Goal: Information Seeking & Learning: Check status

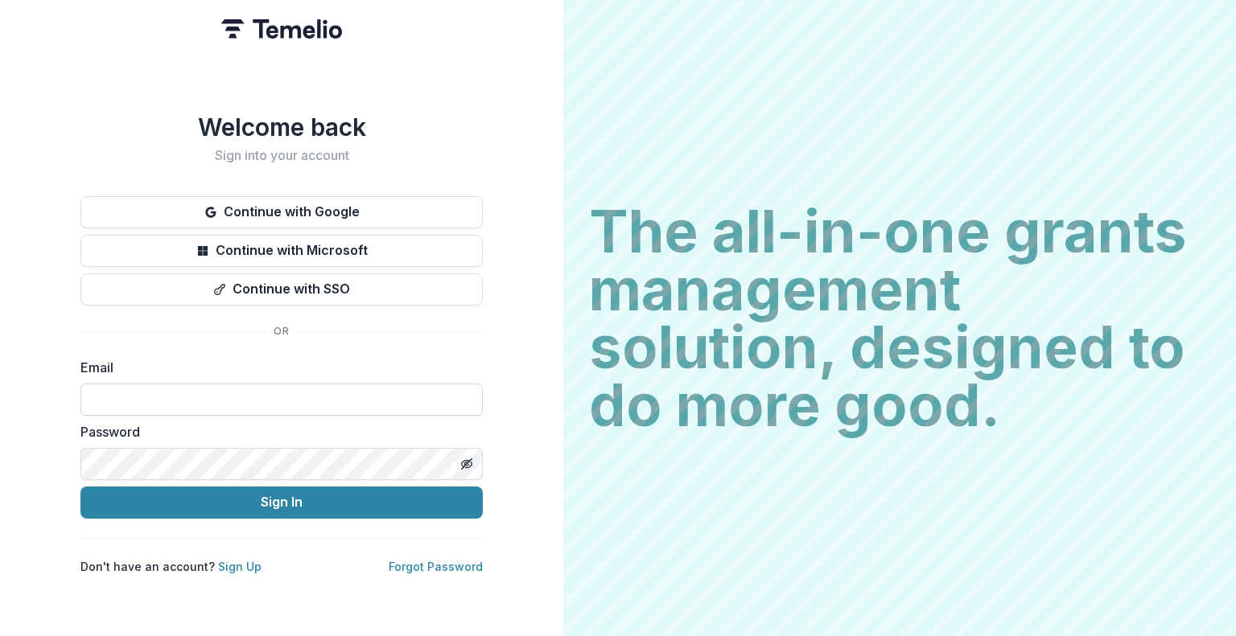
click at [126, 394] on input at bounding box center [281, 400] width 402 height 32
type input "**********"
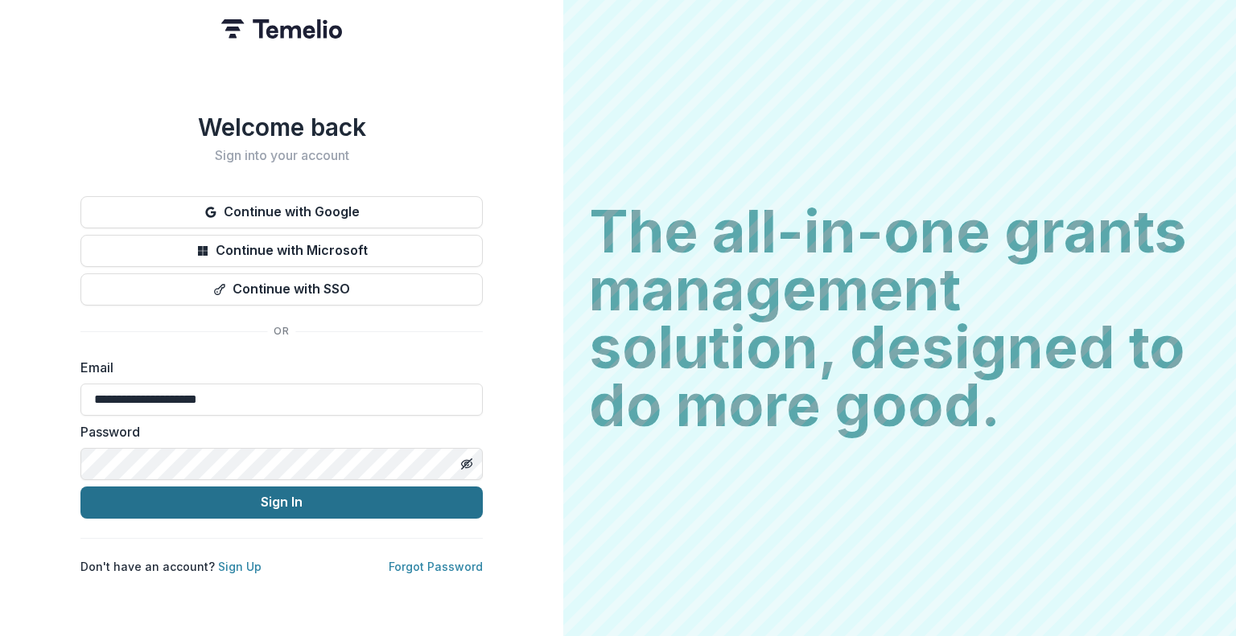
click at [247, 492] on button "Sign In" at bounding box center [281, 503] width 402 height 32
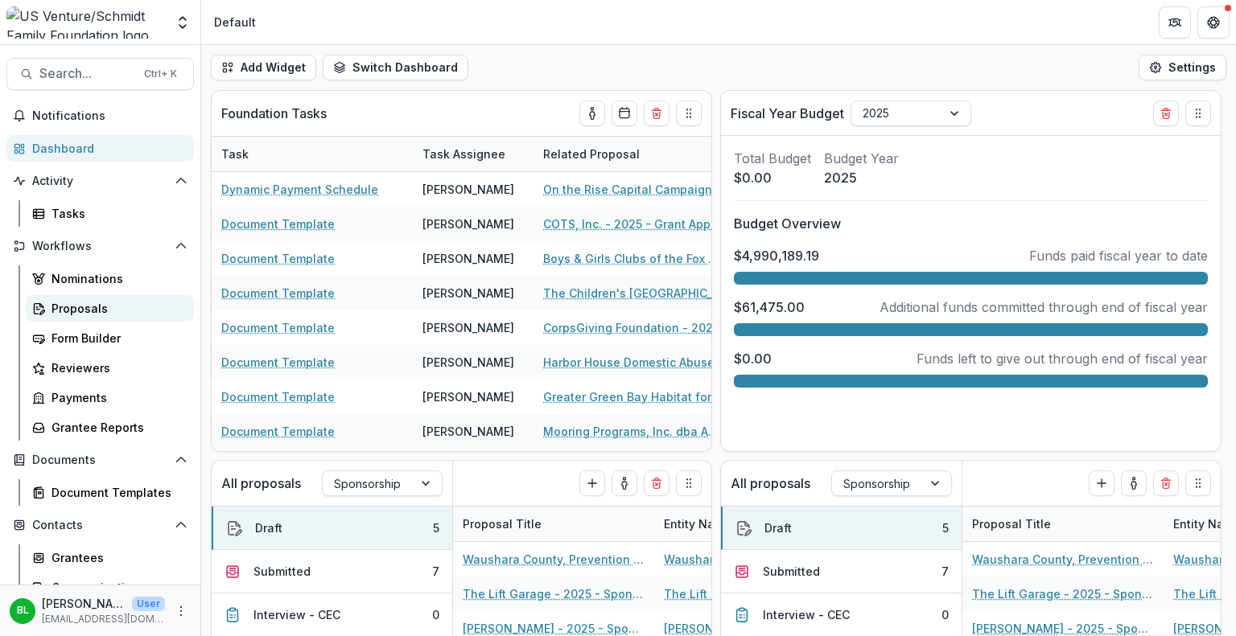
click at [84, 312] on div "Proposals" at bounding box center [116, 308] width 130 height 17
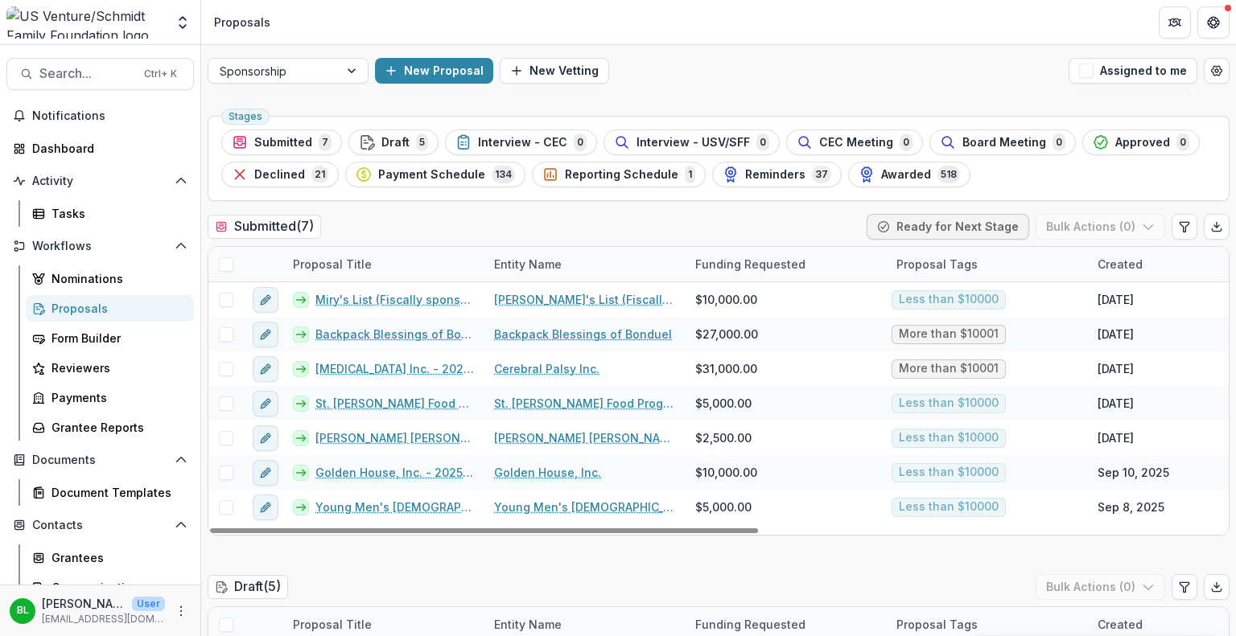
click at [89, 308] on div "Proposals" at bounding box center [116, 308] width 130 height 17
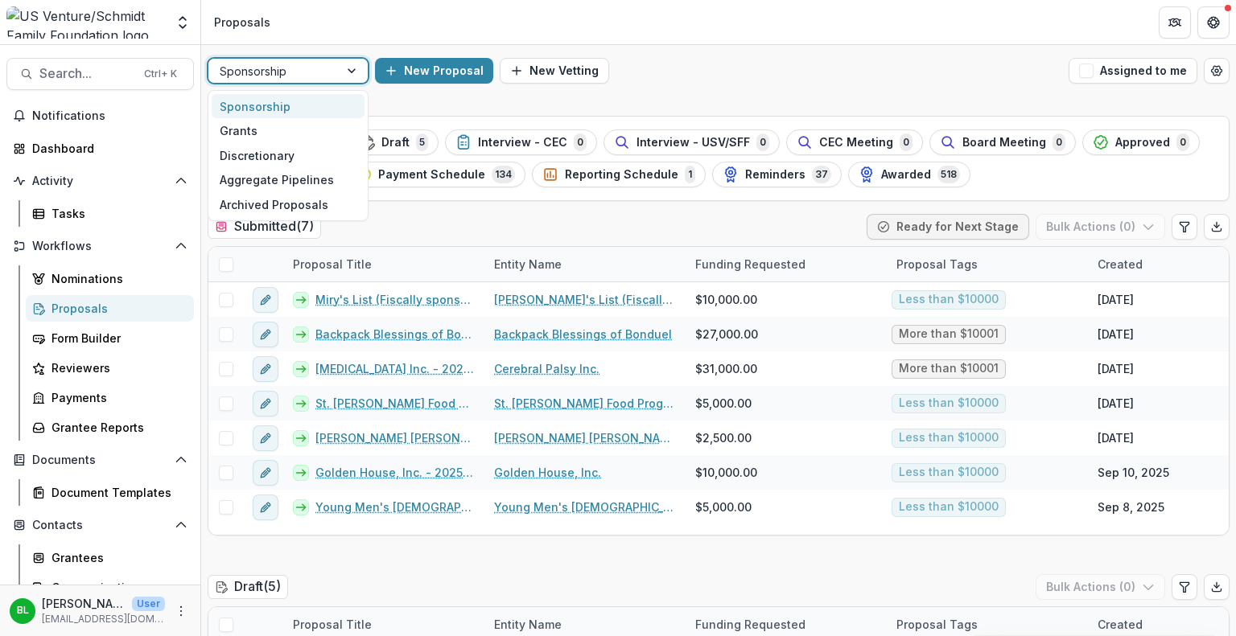
click at [356, 68] on div at bounding box center [353, 71] width 29 height 24
click at [268, 138] on div "Grants" at bounding box center [288, 130] width 153 height 25
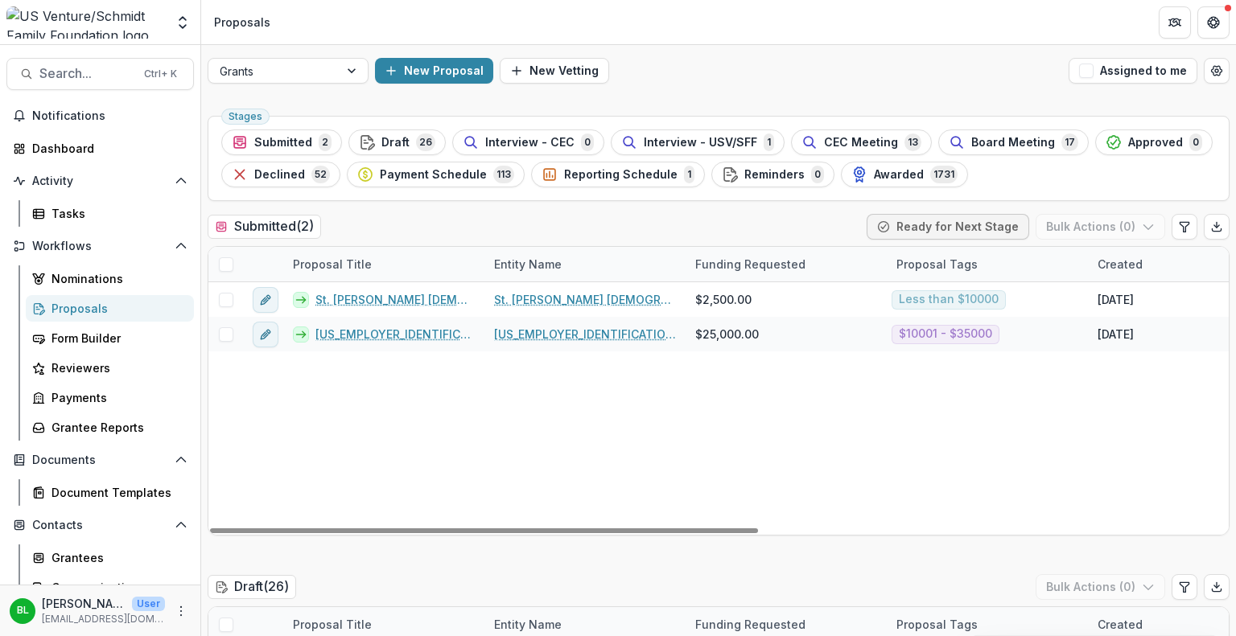
click at [91, 311] on div "Proposals" at bounding box center [116, 308] width 130 height 17
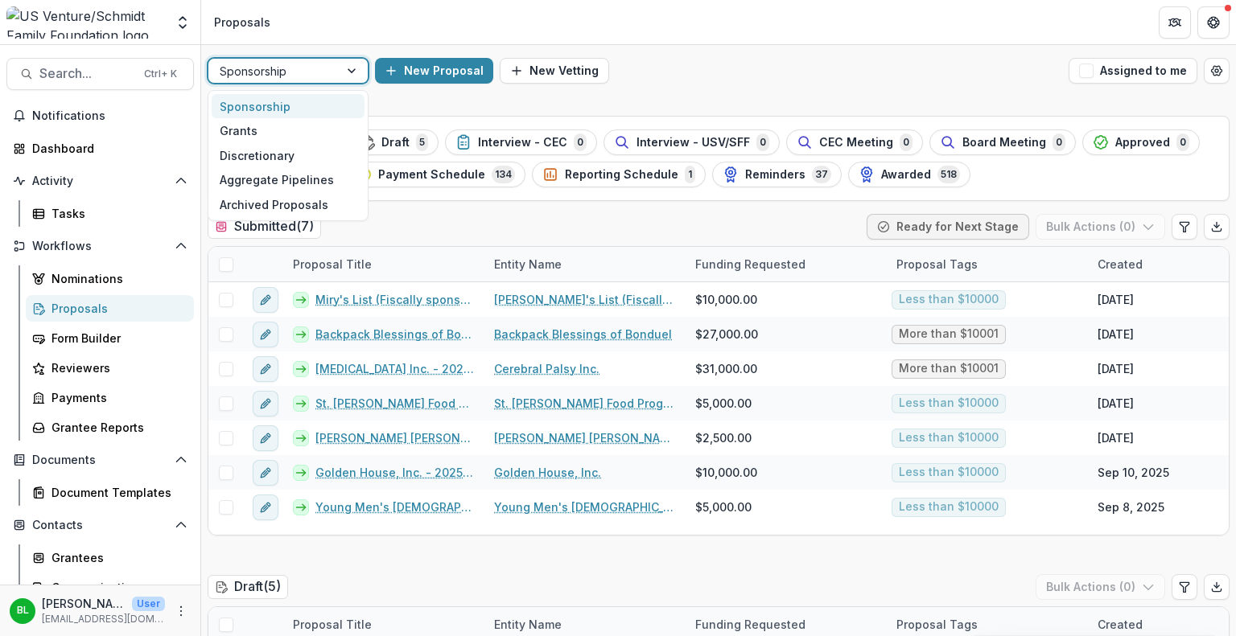
click at [352, 74] on div at bounding box center [353, 71] width 29 height 24
click at [294, 127] on div "Grants" at bounding box center [288, 130] width 153 height 25
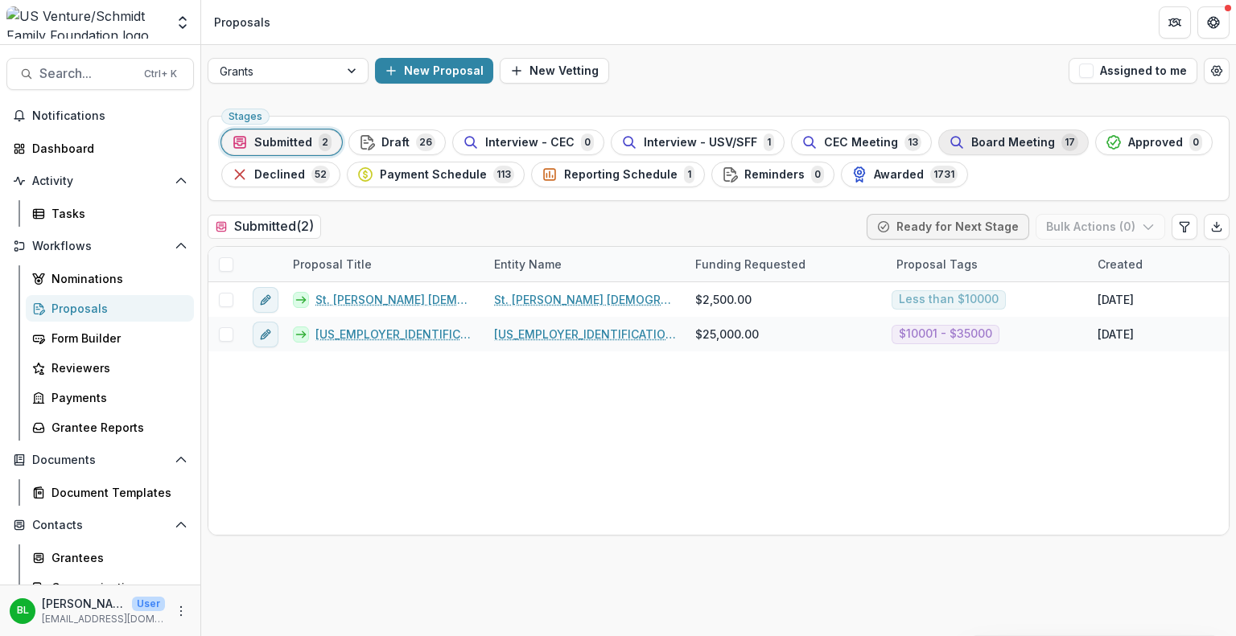
click at [993, 145] on span "Board Meeting" at bounding box center [1013, 143] width 84 height 14
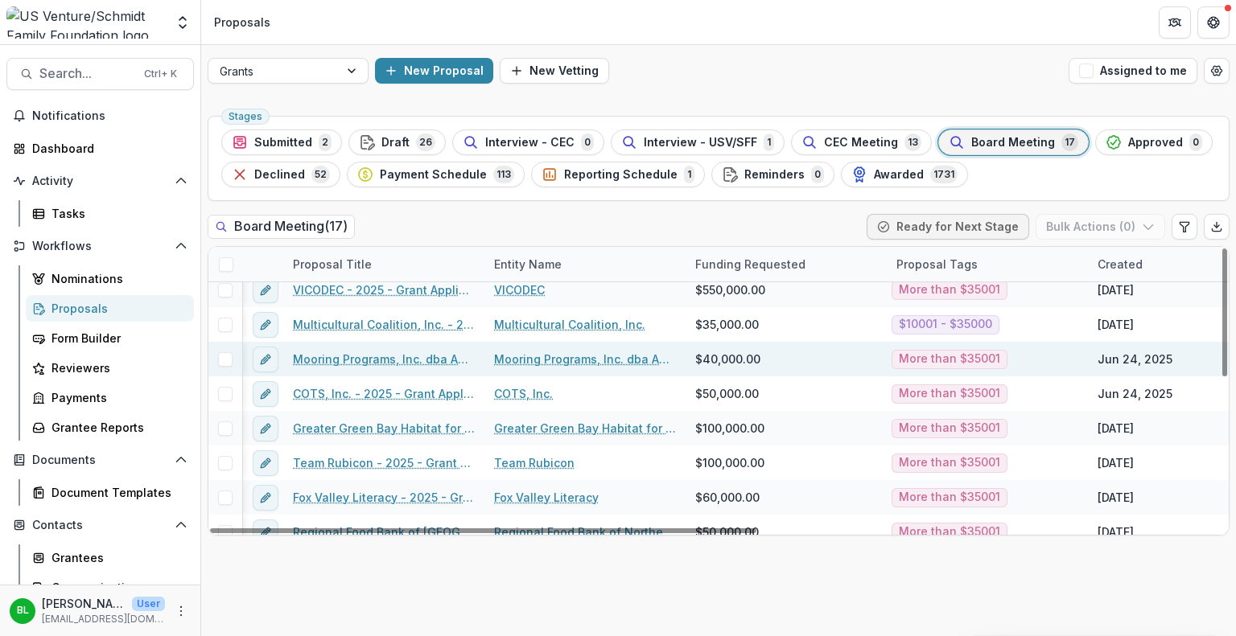
scroll to position [45, 0]
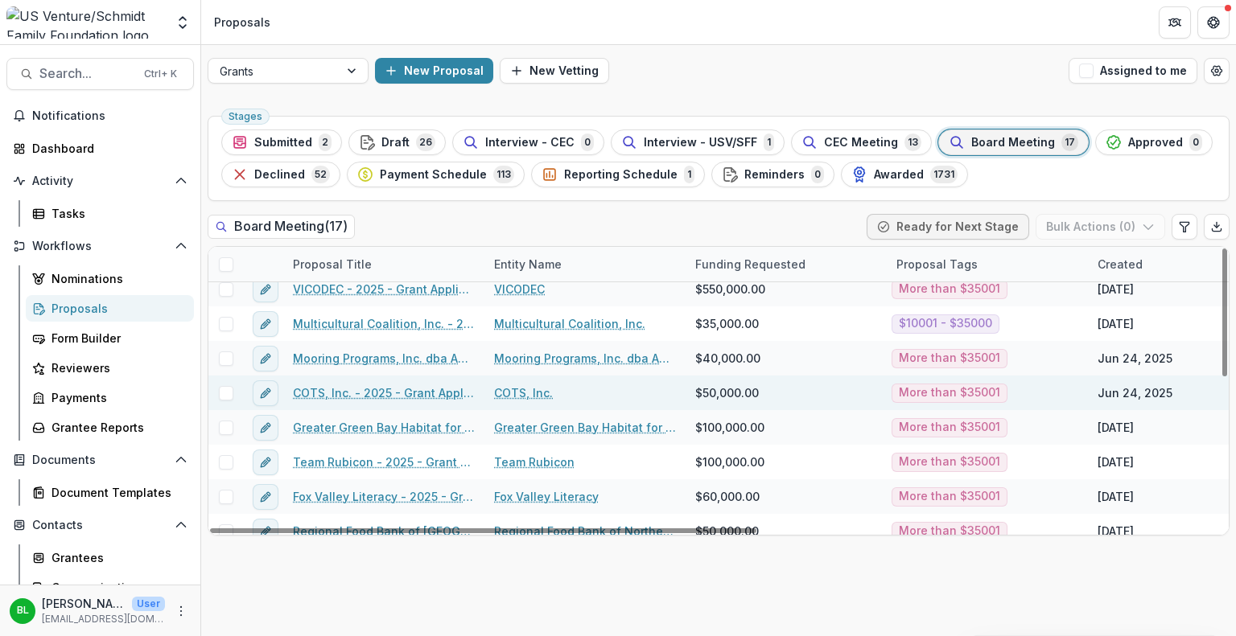
click at [341, 394] on link "COTS, Inc. - 2025 - Grant Application" at bounding box center [384, 393] width 182 height 17
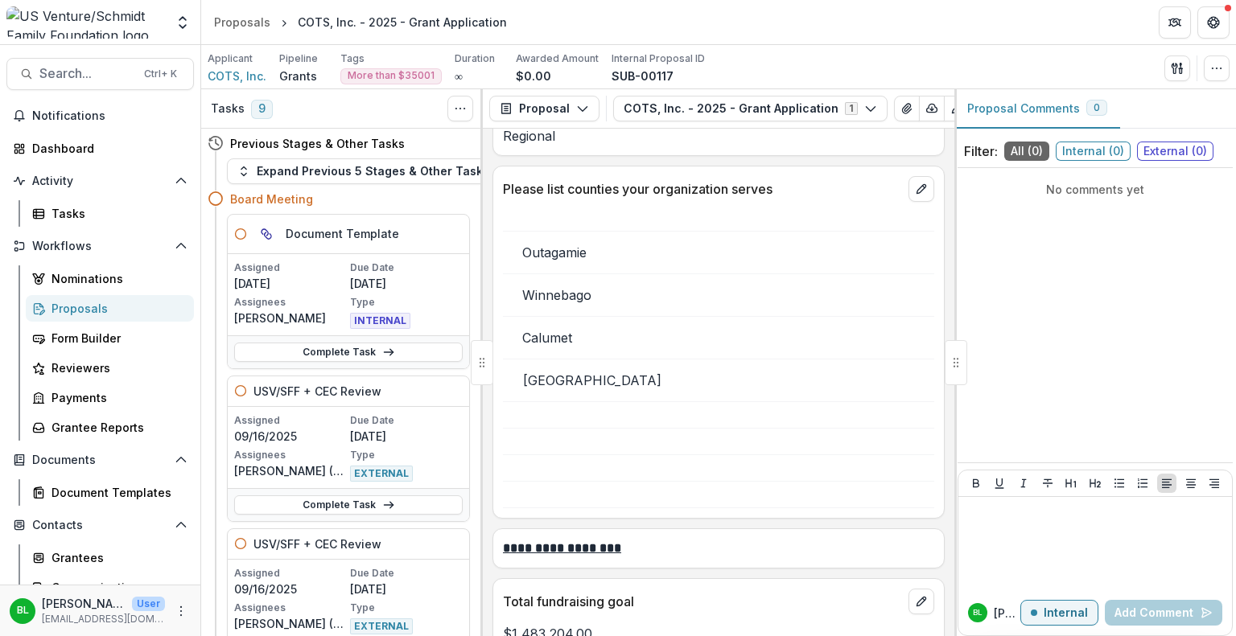
scroll to position [3247, 0]
click at [1095, 340] on div "No comments yet" at bounding box center [1094, 316] width 275 height 282
click at [73, 315] on div "Proposals" at bounding box center [116, 308] width 130 height 17
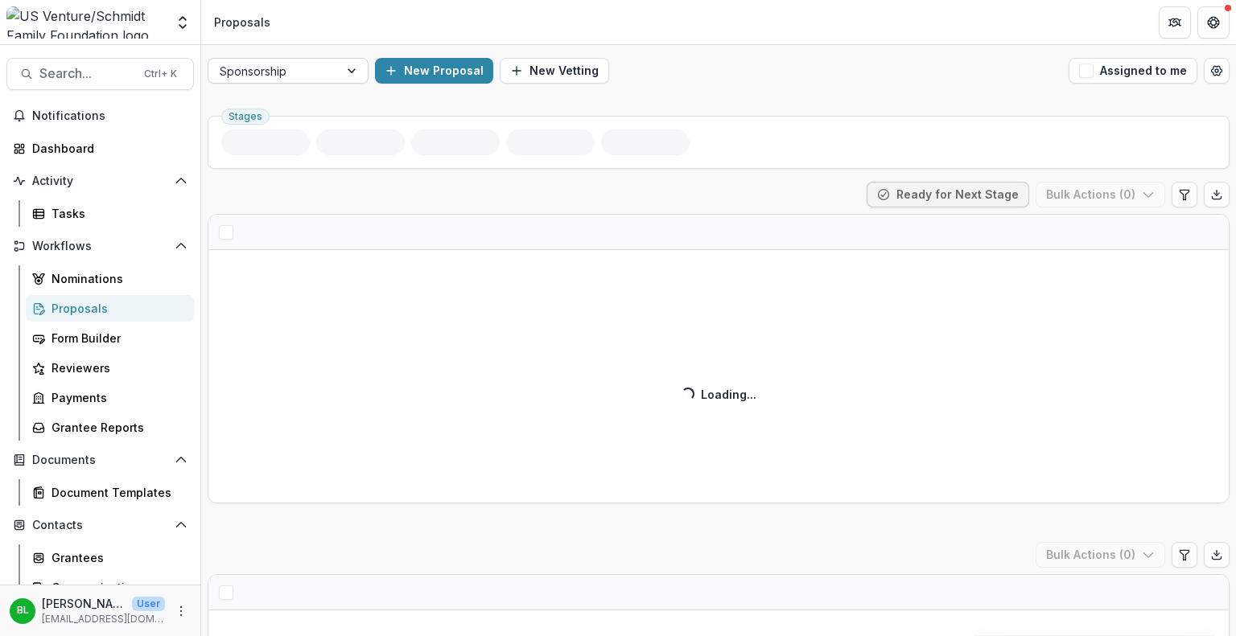
click at [349, 70] on div at bounding box center [353, 71] width 29 height 24
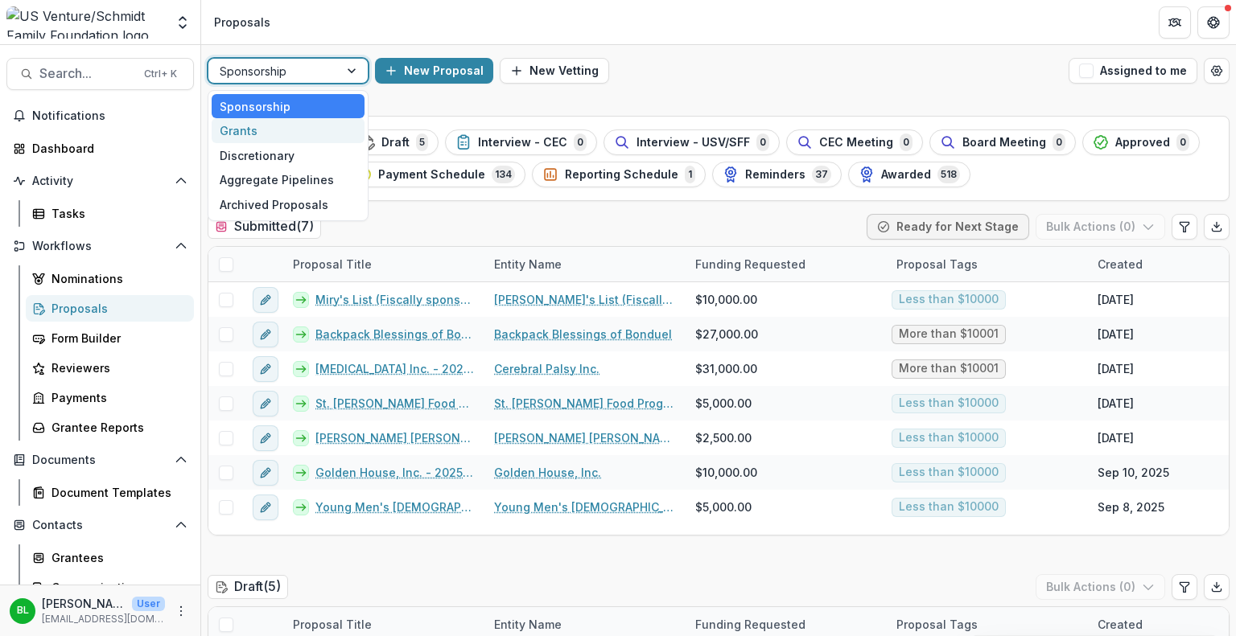
click at [289, 130] on div "Grants" at bounding box center [288, 130] width 153 height 25
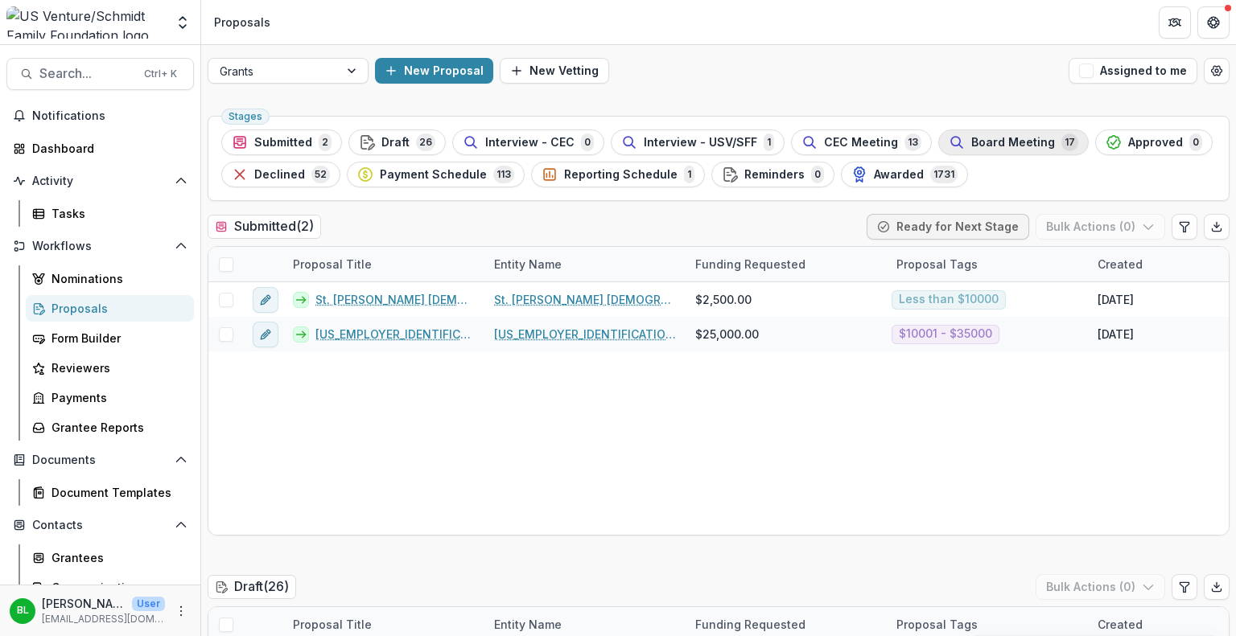
click at [982, 149] on div "Board Meeting 17" at bounding box center [1014, 143] width 130 height 18
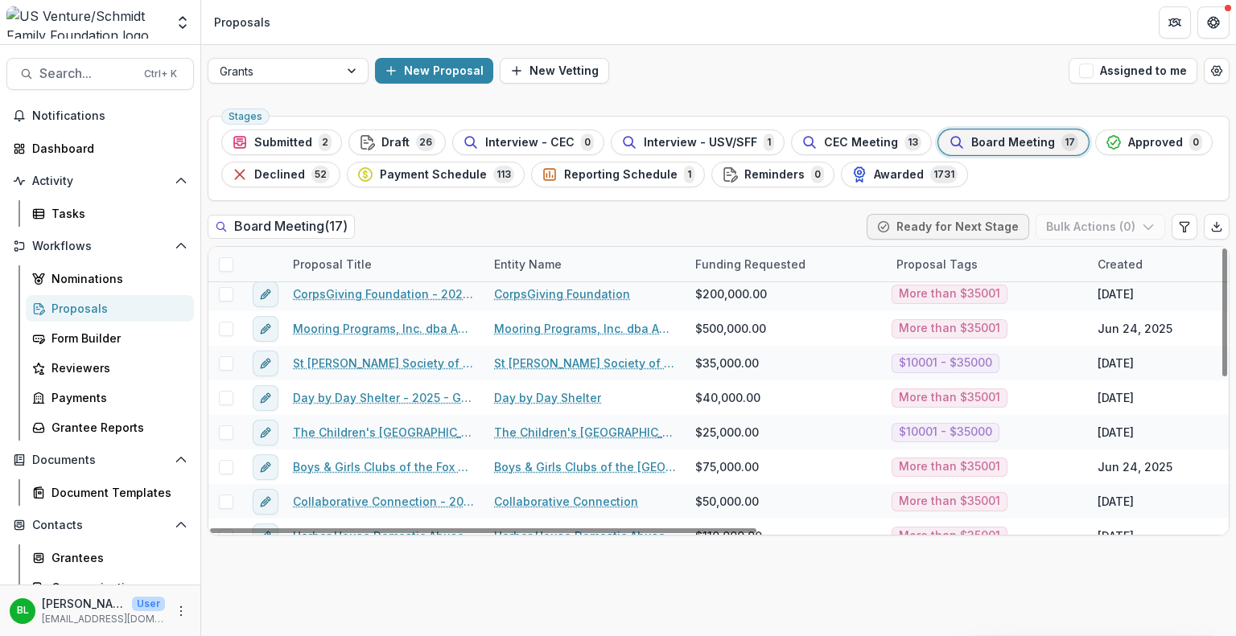
scroll to position [335, 0]
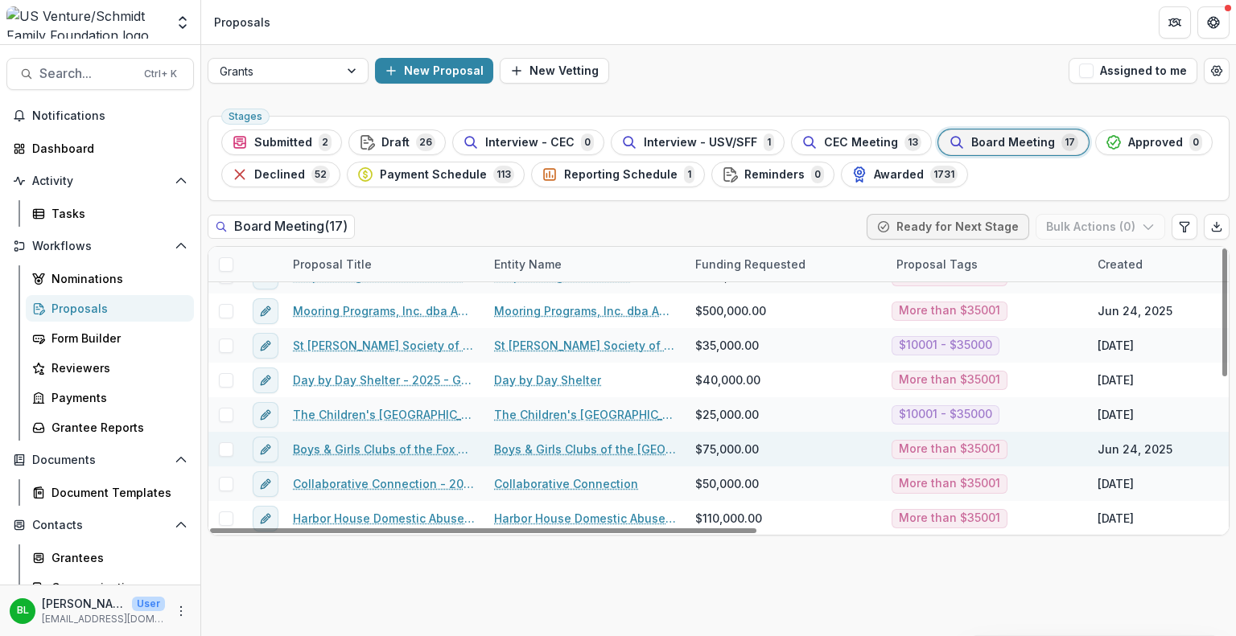
click at [390, 444] on link "Boys & Girls Clubs of the Fox Valley - 2025 - Grant Application" at bounding box center [384, 449] width 182 height 17
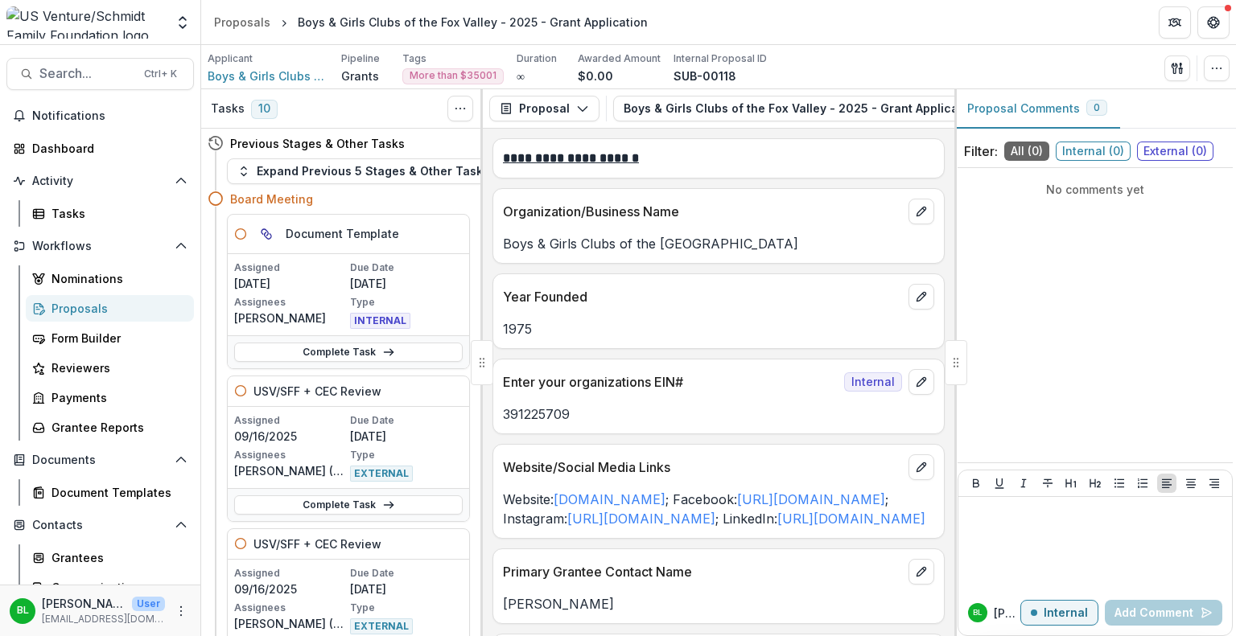
click at [91, 307] on div "Proposals" at bounding box center [116, 308] width 130 height 17
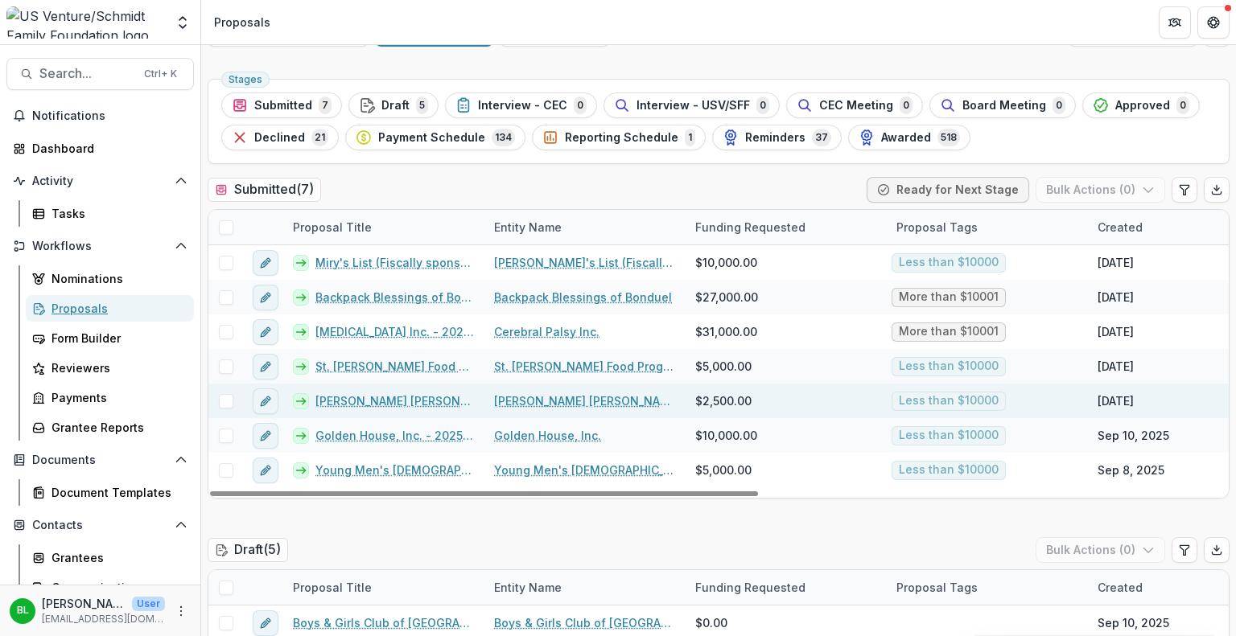
scroll to position [39, 0]
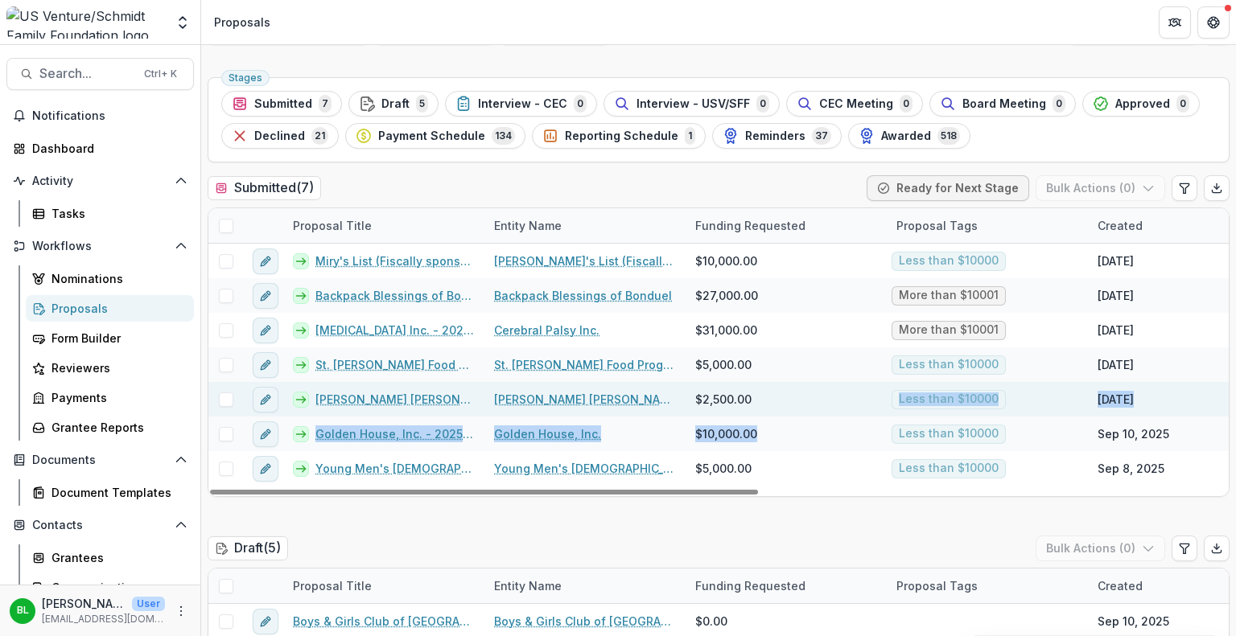
drag, startPoint x: 781, startPoint y: 429, endPoint x: 776, endPoint y: 401, distance: 27.9
click at [776, 401] on div "Miry's List (Fiscally sponsored by Social & Environmental Entrepreneurs) - 2025…" at bounding box center [1150, 370] width 1885 height 253
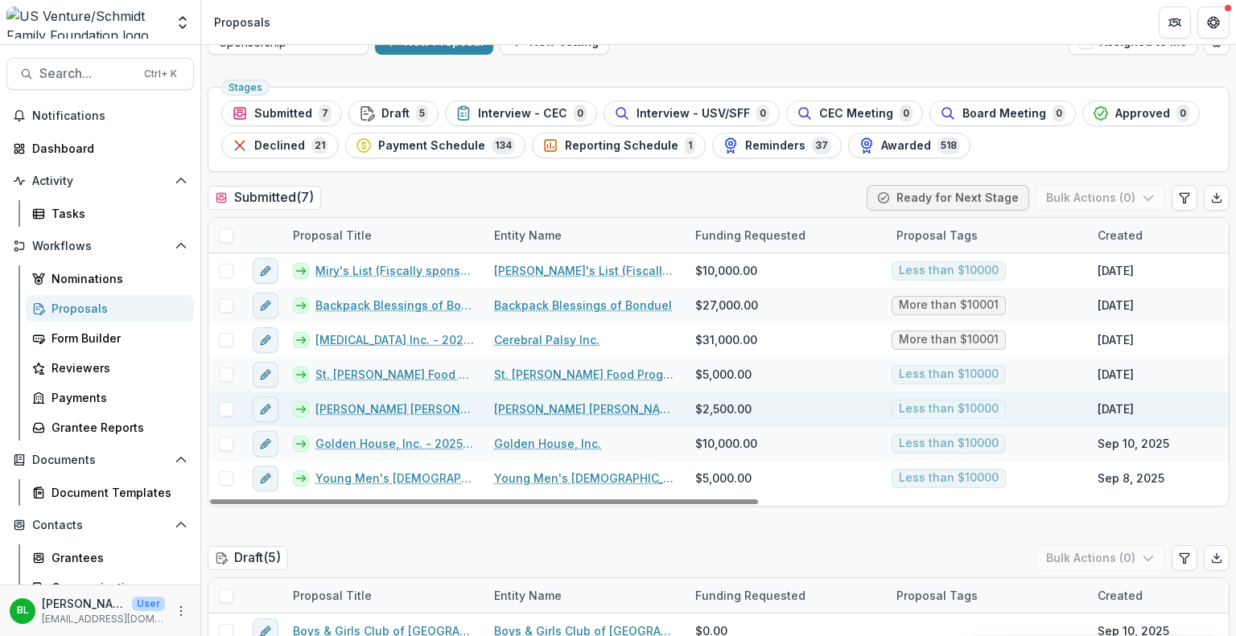
scroll to position [0, 0]
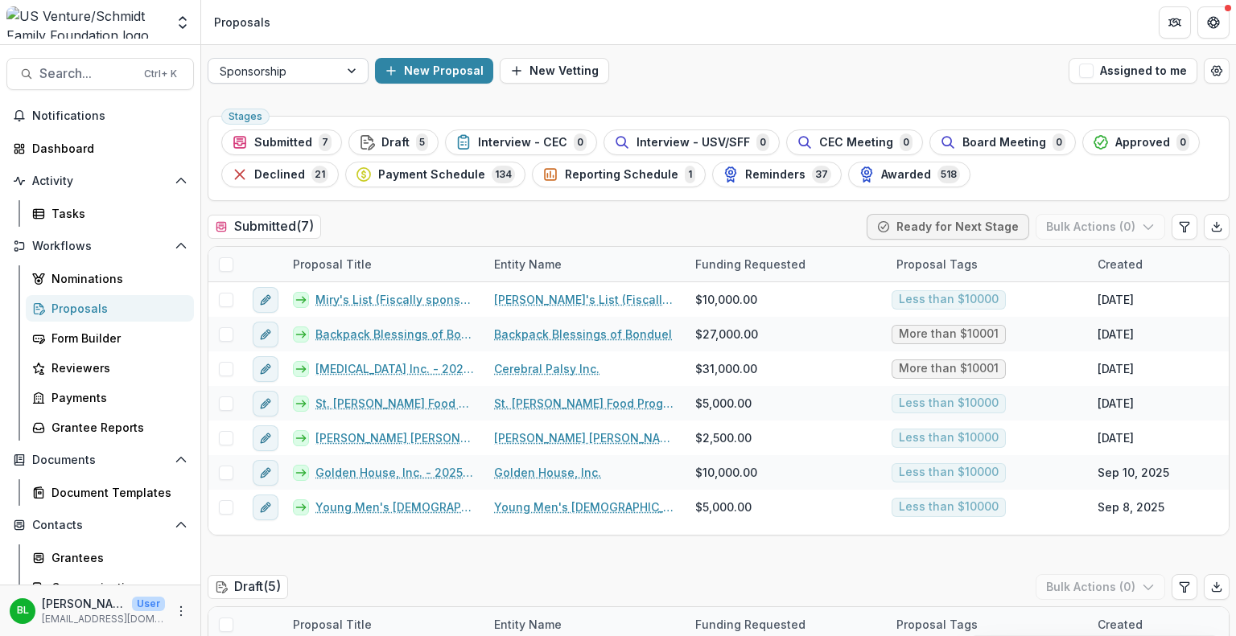
click at [352, 67] on div at bounding box center [353, 71] width 29 height 24
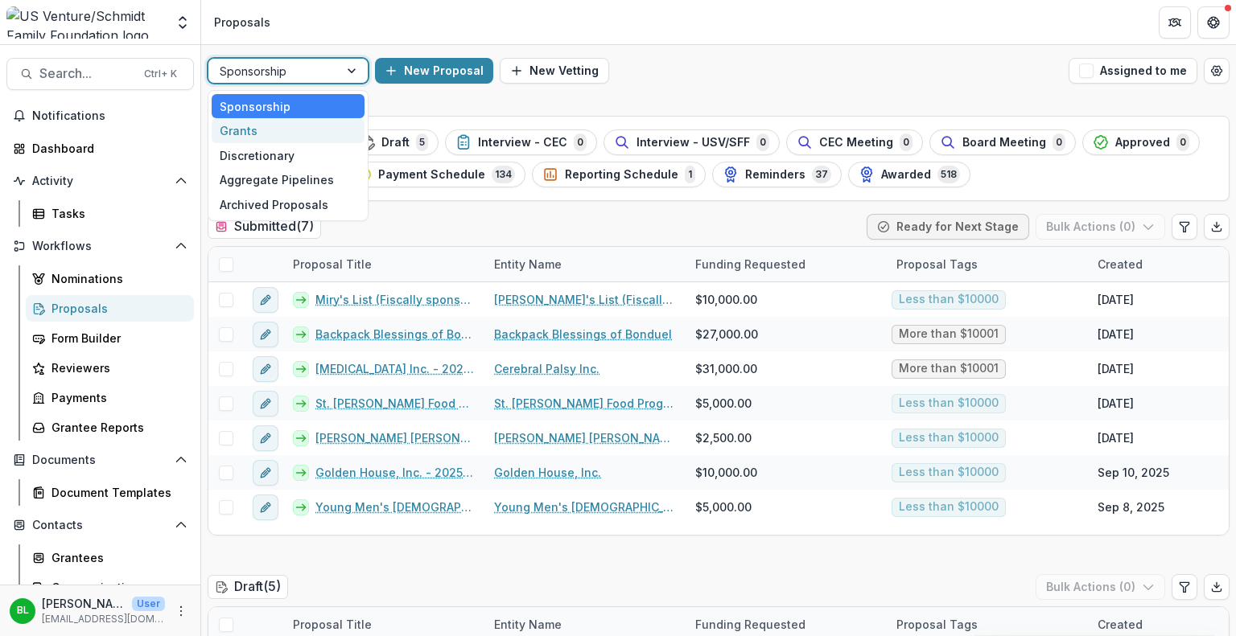
click at [283, 134] on div "Grants" at bounding box center [288, 130] width 153 height 25
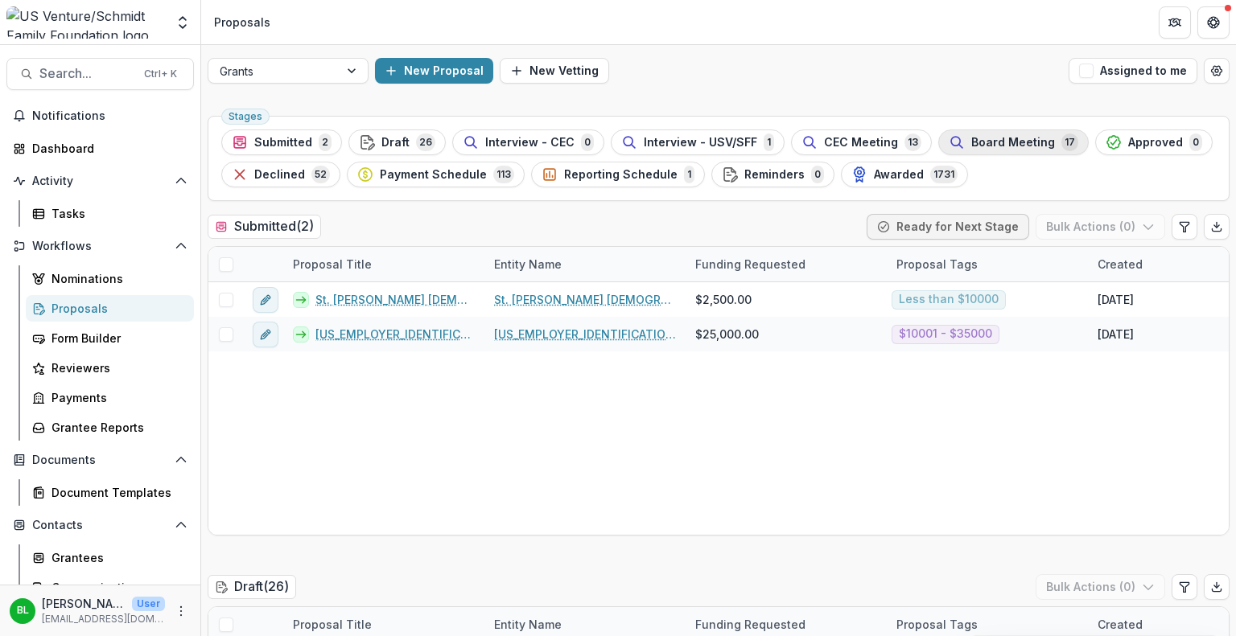
click at [990, 141] on span "Board Meeting" at bounding box center [1013, 143] width 84 height 14
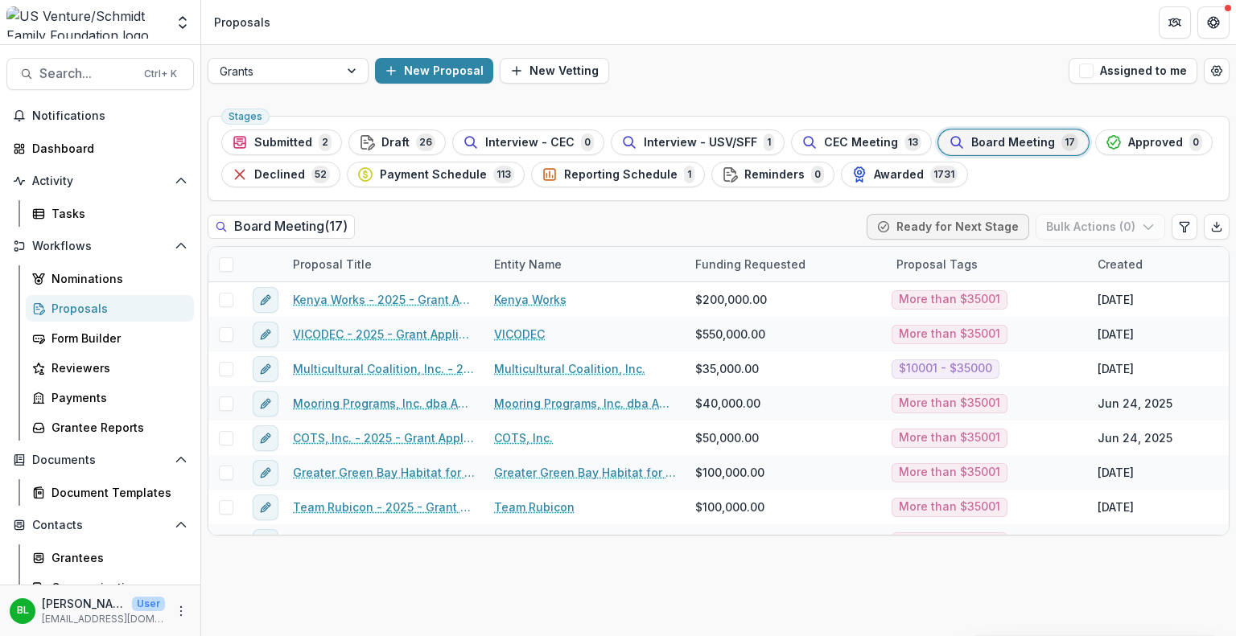
click at [986, 142] on span "Board Meeting" at bounding box center [1013, 143] width 84 height 14
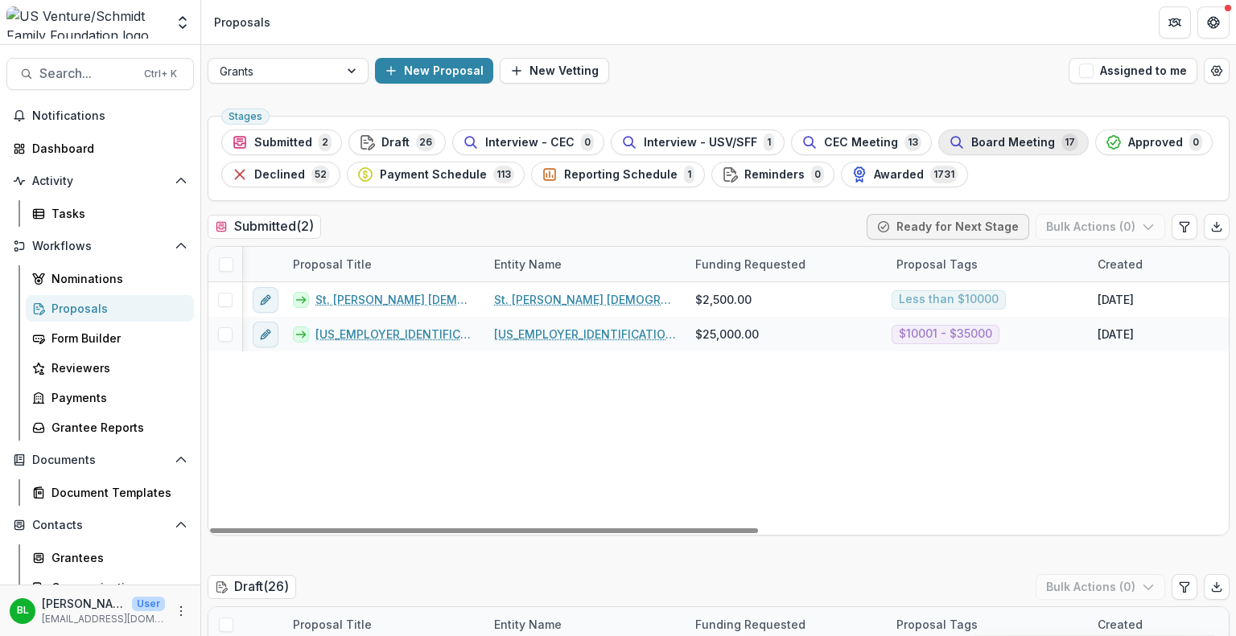
scroll to position [0, 3]
click at [984, 141] on span "Board Meeting" at bounding box center [1013, 143] width 84 height 14
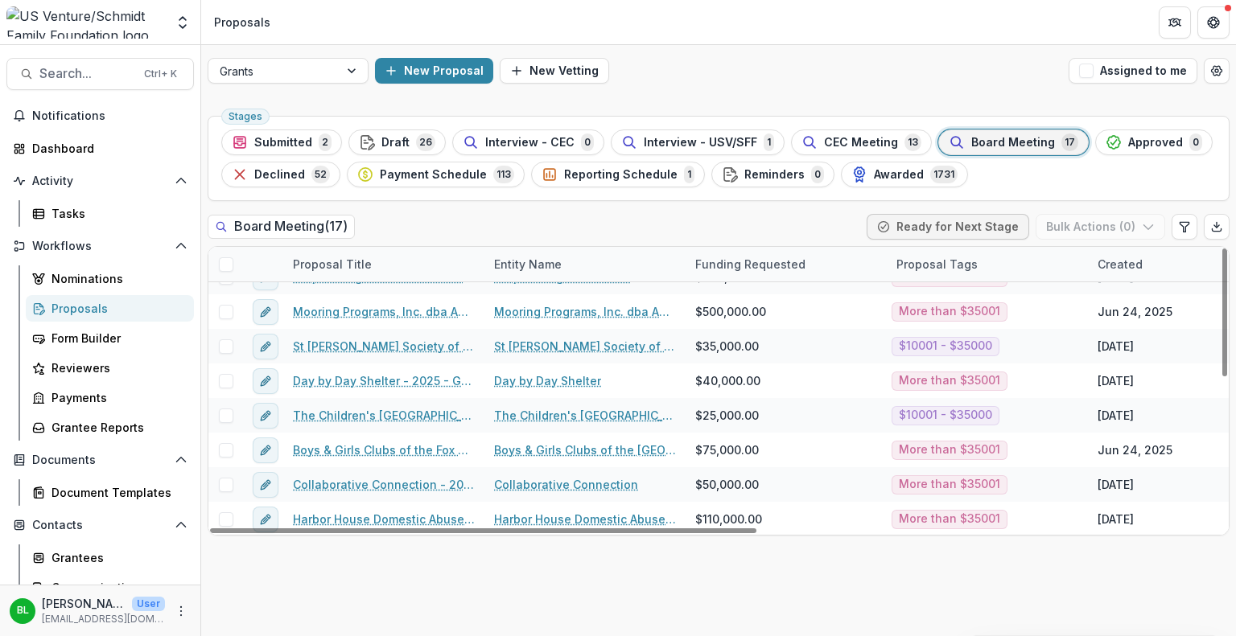
scroll to position [335, 0]
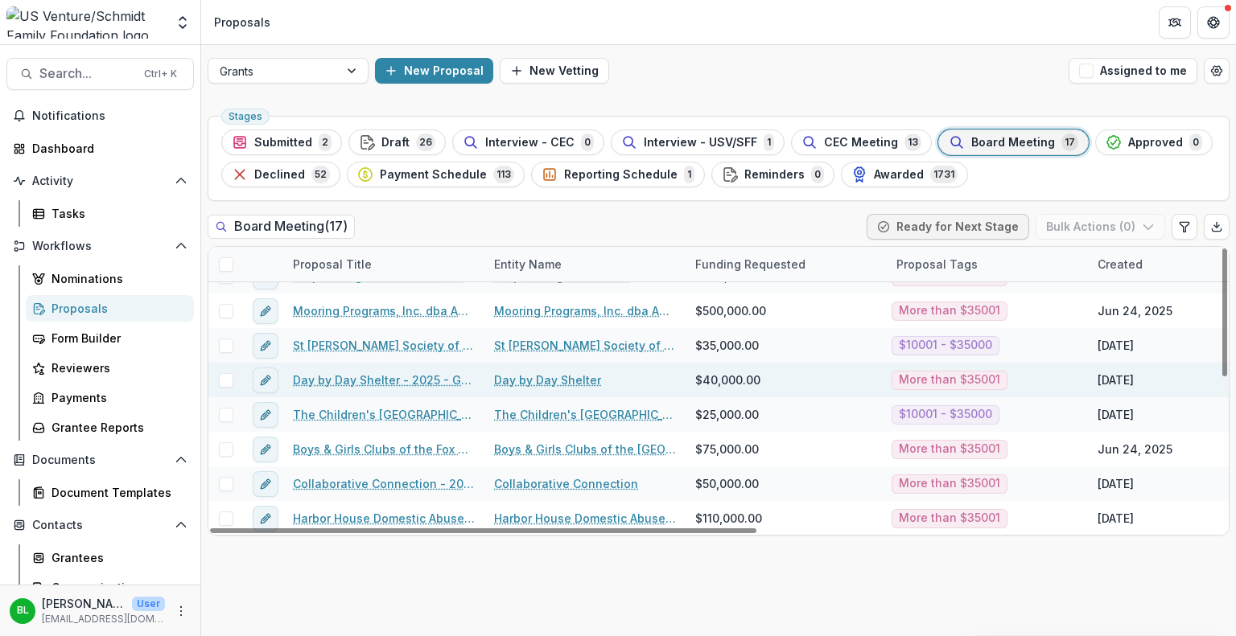
click at [349, 380] on link "Day by Day Shelter - 2025 - Grant Application" at bounding box center [384, 380] width 182 height 17
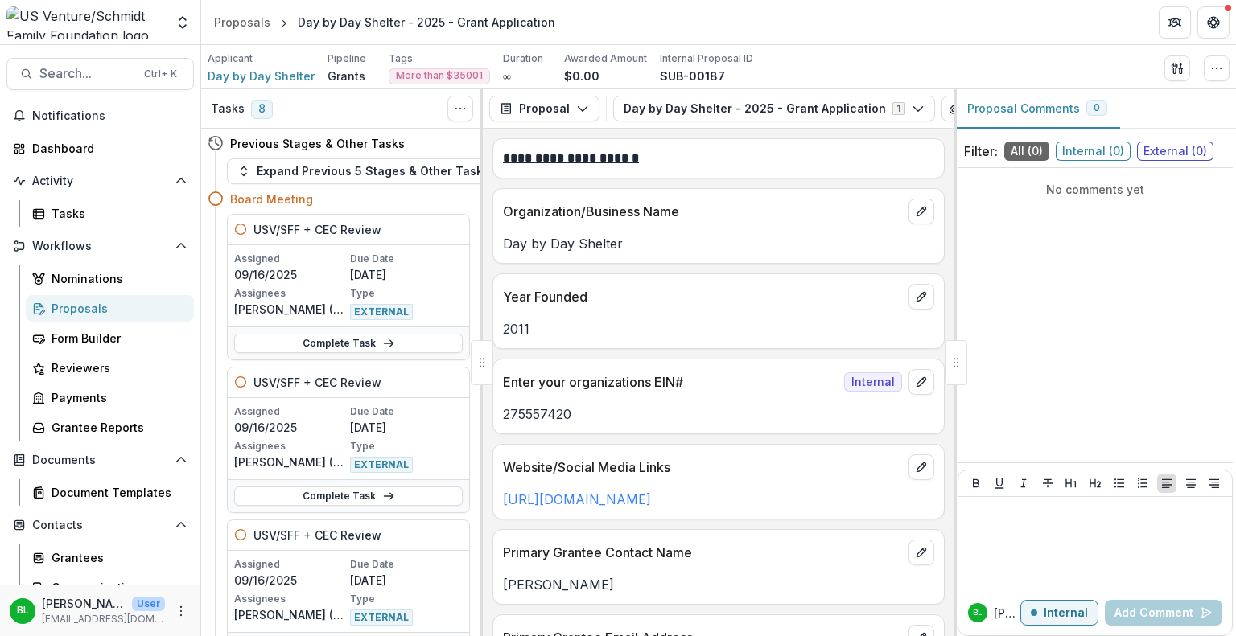
click at [87, 316] on div "Proposals" at bounding box center [116, 308] width 130 height 17
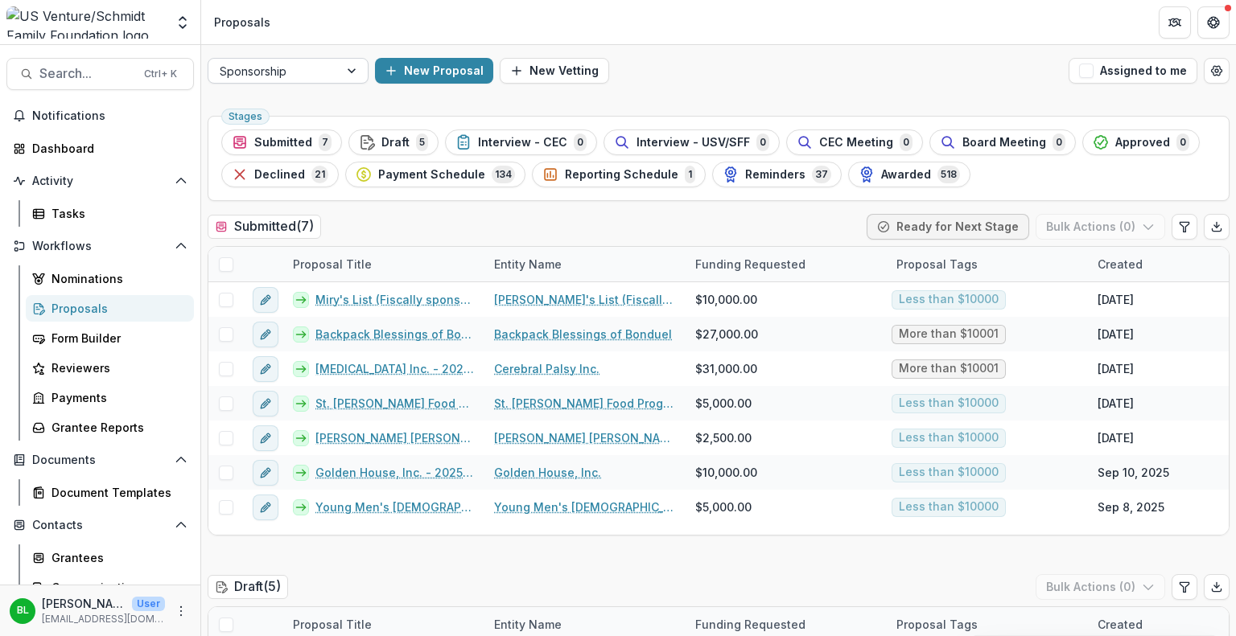
click at [345, 76] on div at bounding box center [353, 71] width 29 height 24
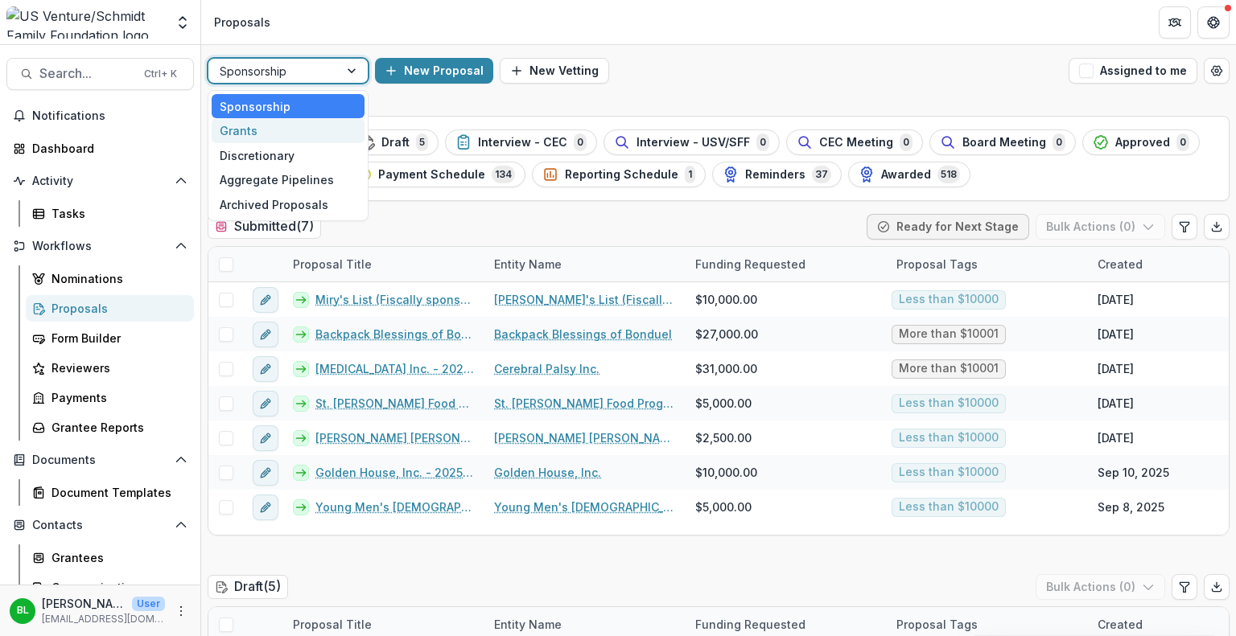
click at [286, 125] on div "Grants" at bounding box center [288, 130] width 153 height 25
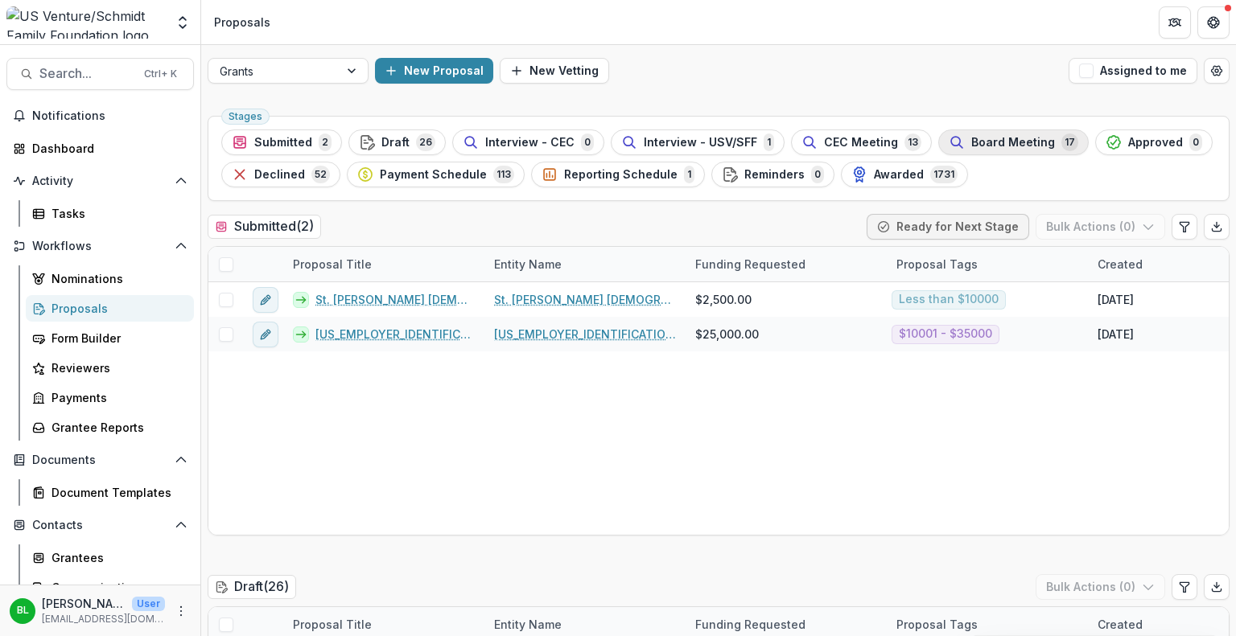
click at [988, 137] on span "Board Meeting" at bounding box center [1013, 143] width 84 height 14
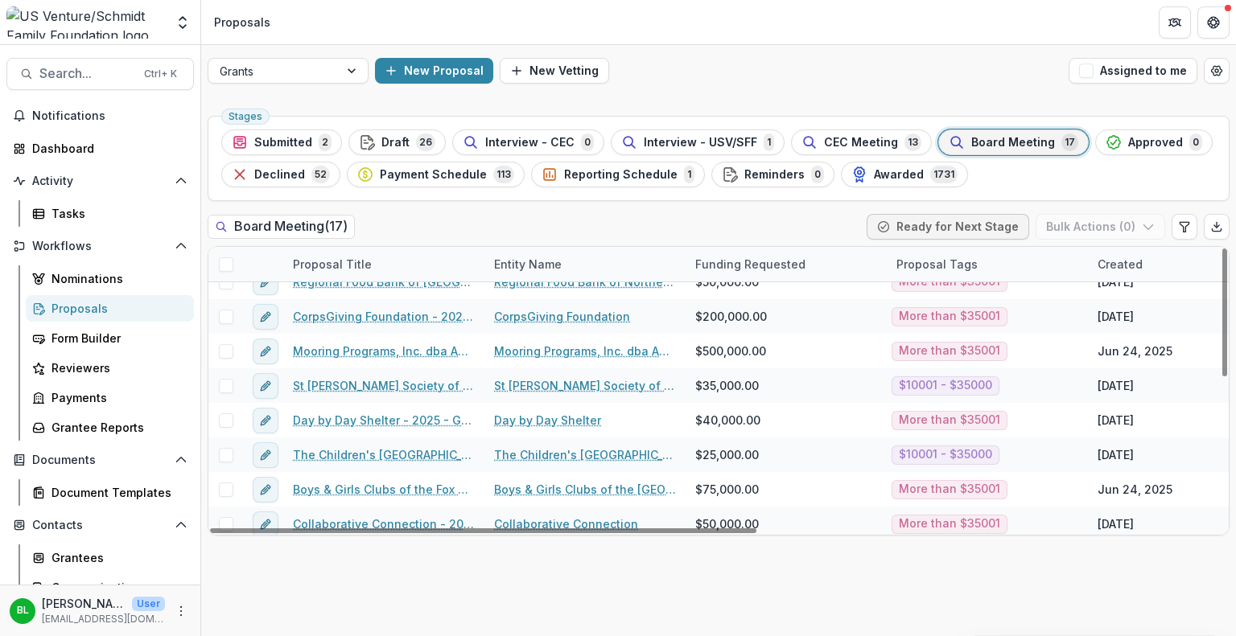
scroll to position [335, 0]
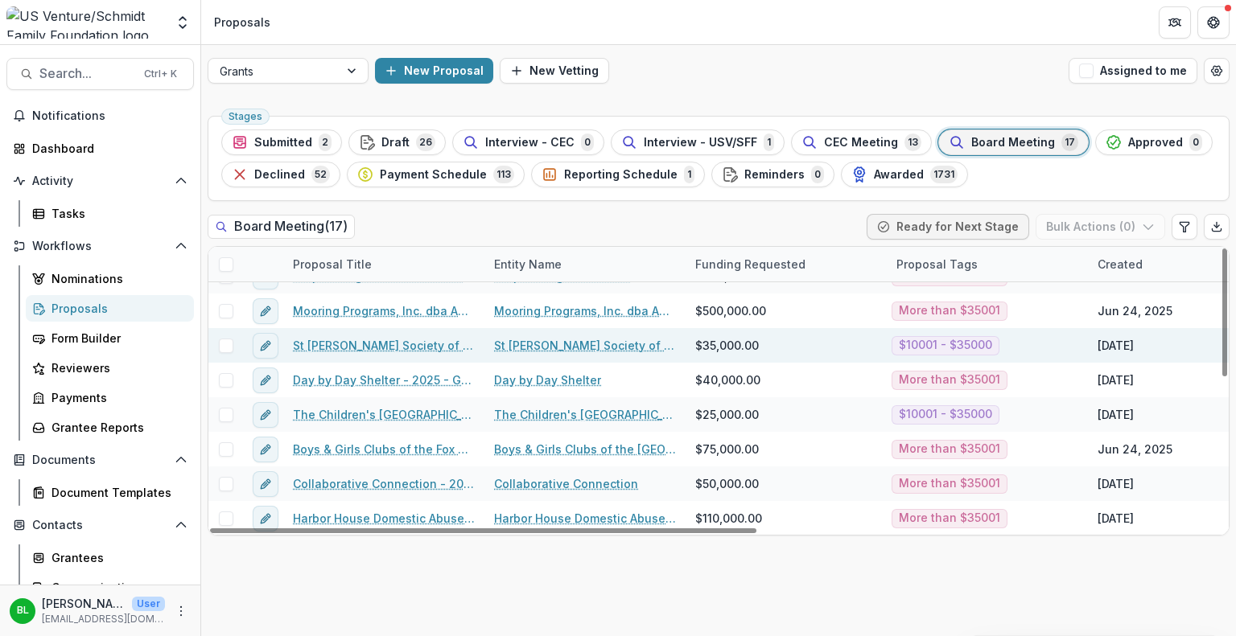
click at [349, 345] on link "St [PERSON_NAME] Society of Appleton, Inc - 2025 - Grant Application" at bounding box center [384, 345] width 182 height 17
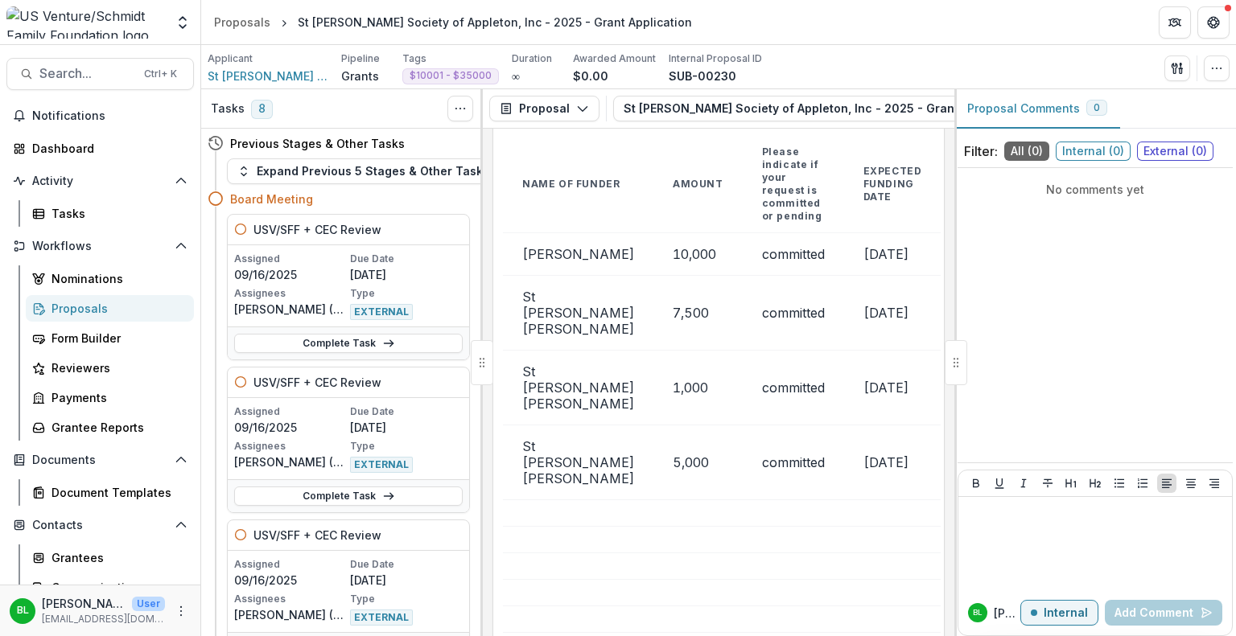
scroll to position [4180, 0]
click at [698, 499] on td at bounding box center [697, 512] width 89 height 27
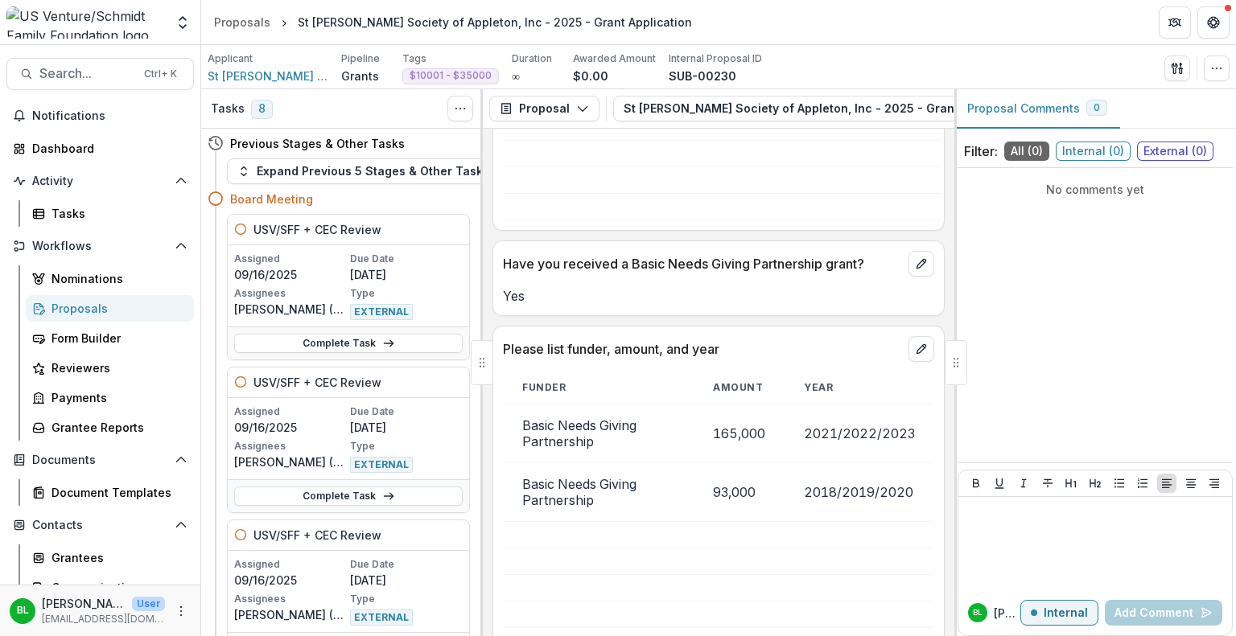
scroll to position [4630, 0]
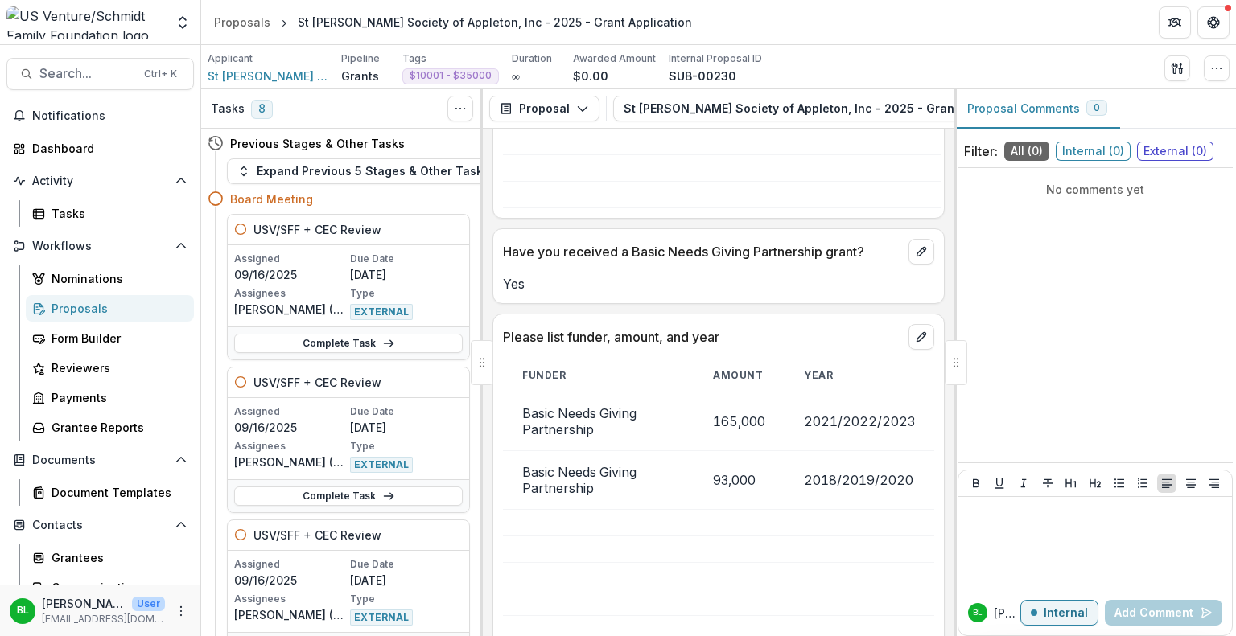
click at [698, 463] on td "93,000" at bounding box center [739, 480] width 91 height 59
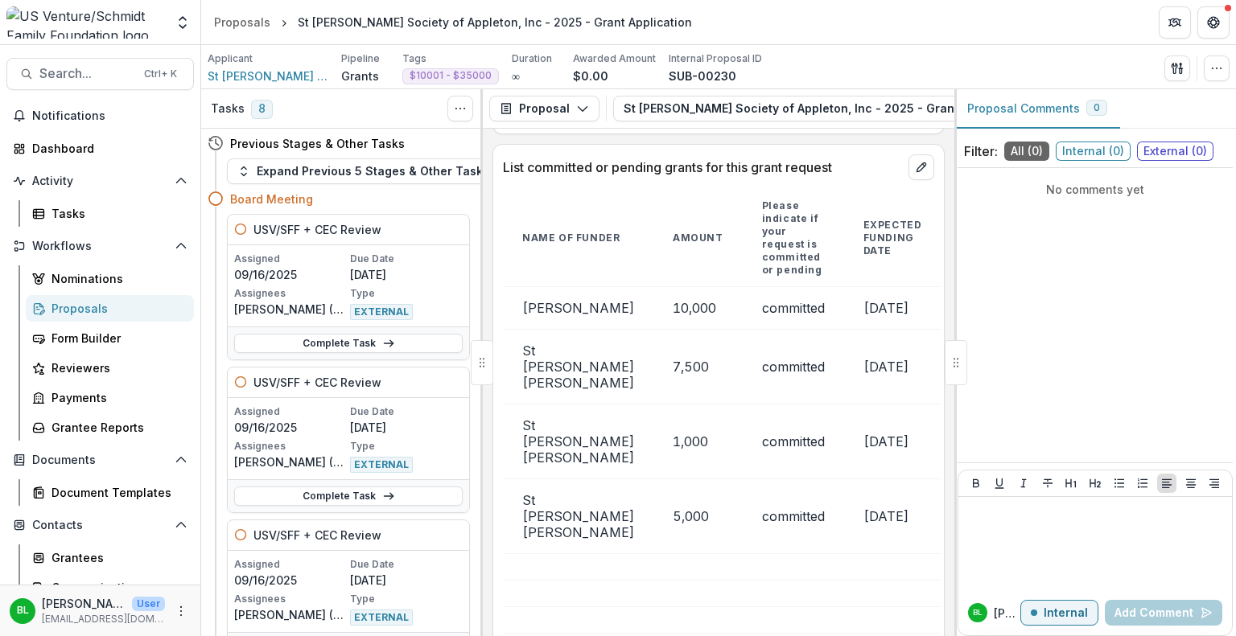
scroll to position [4128, 0]
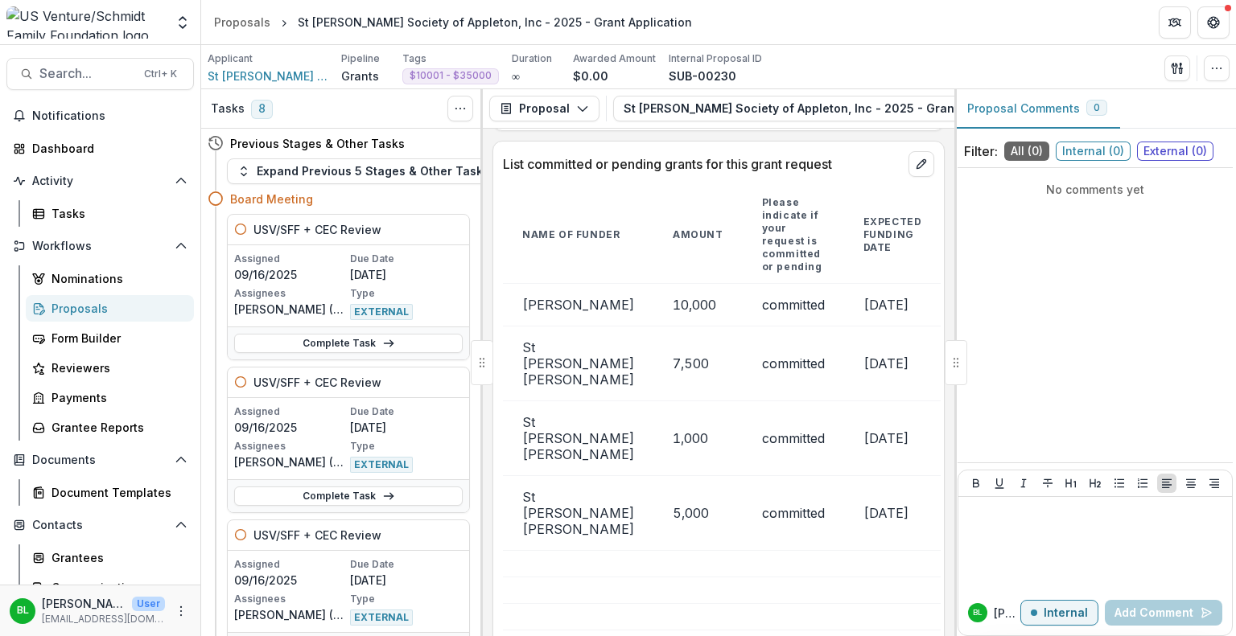
click at [65, 303] on div "Proposals" at bounding box center [116, 308] width 130 height 17
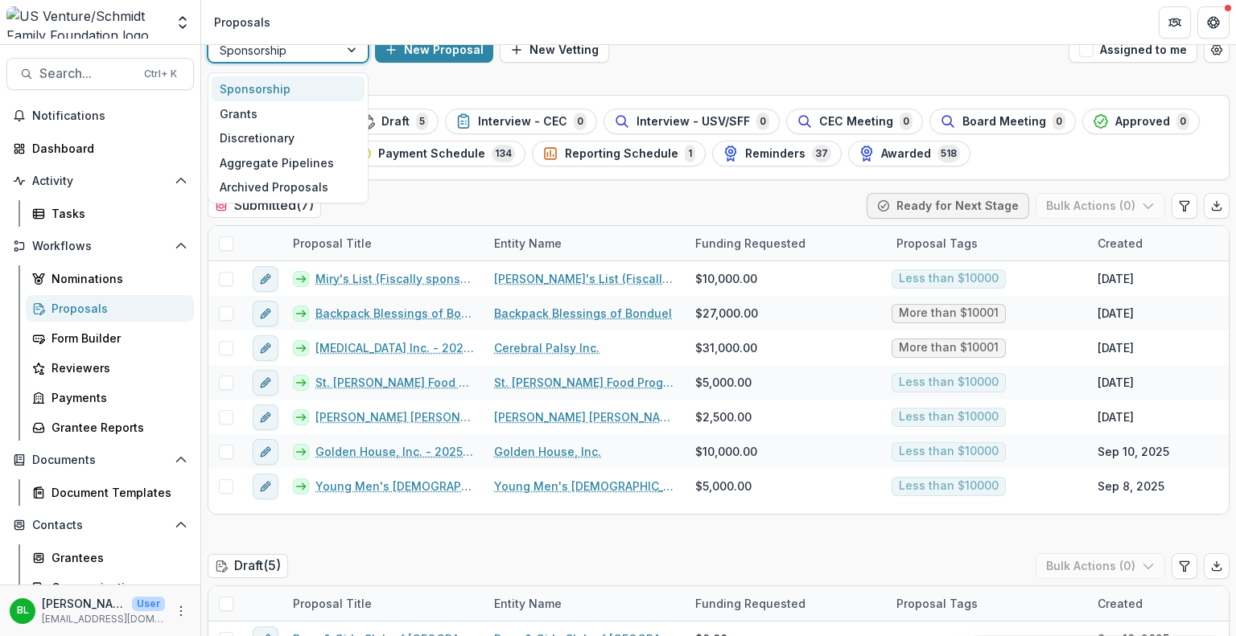
scroll to position [17, 0]
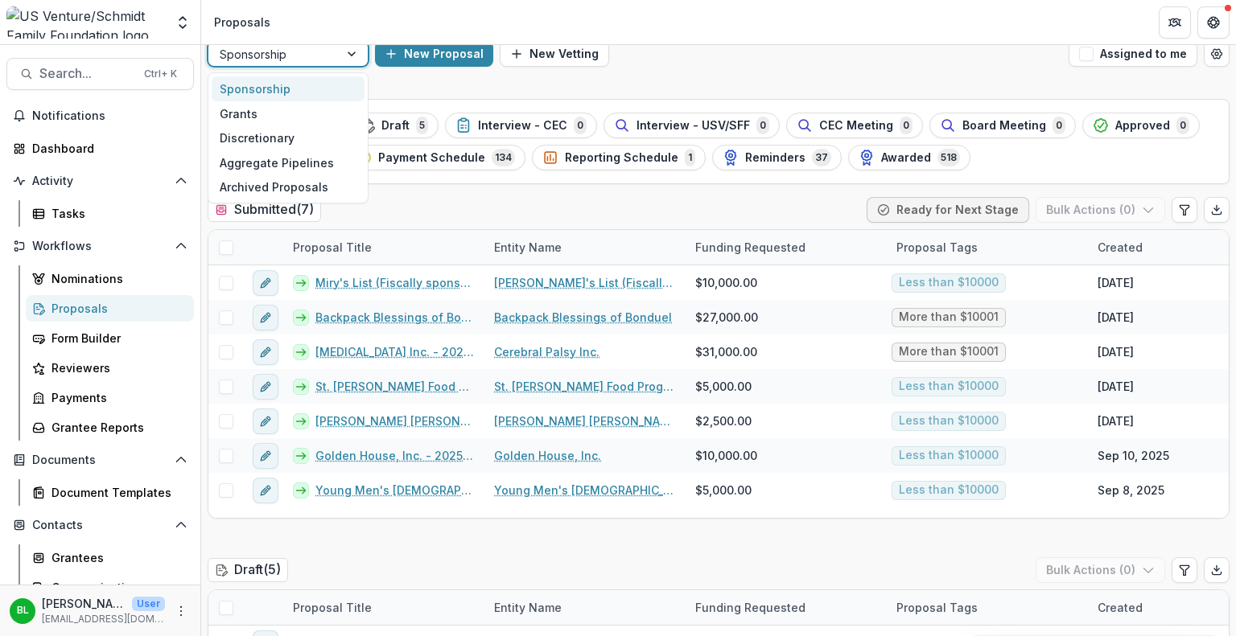
click at [349, 49] on div at bounding box center [353, 54] width 29 height 24
click at [319, 107] on div "Grants" at bounding box center [288, 113] width 153 height 25
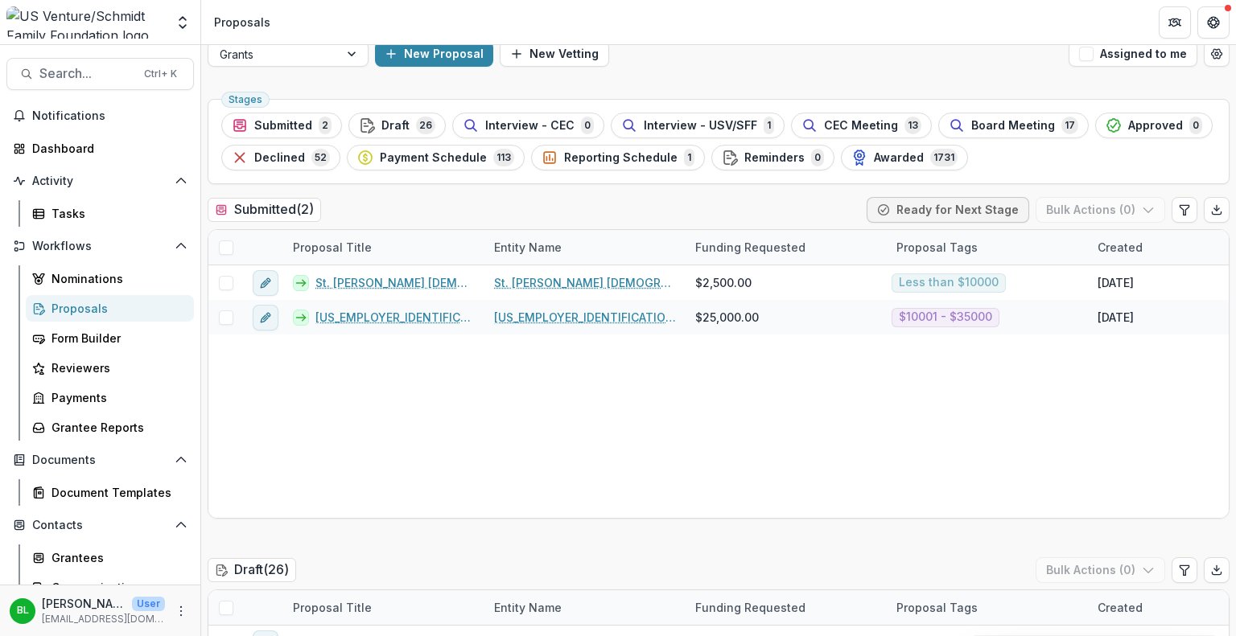
click at [237, 113] on button "Submitted 2" at bounding box center [281, 126] width 121 height 26
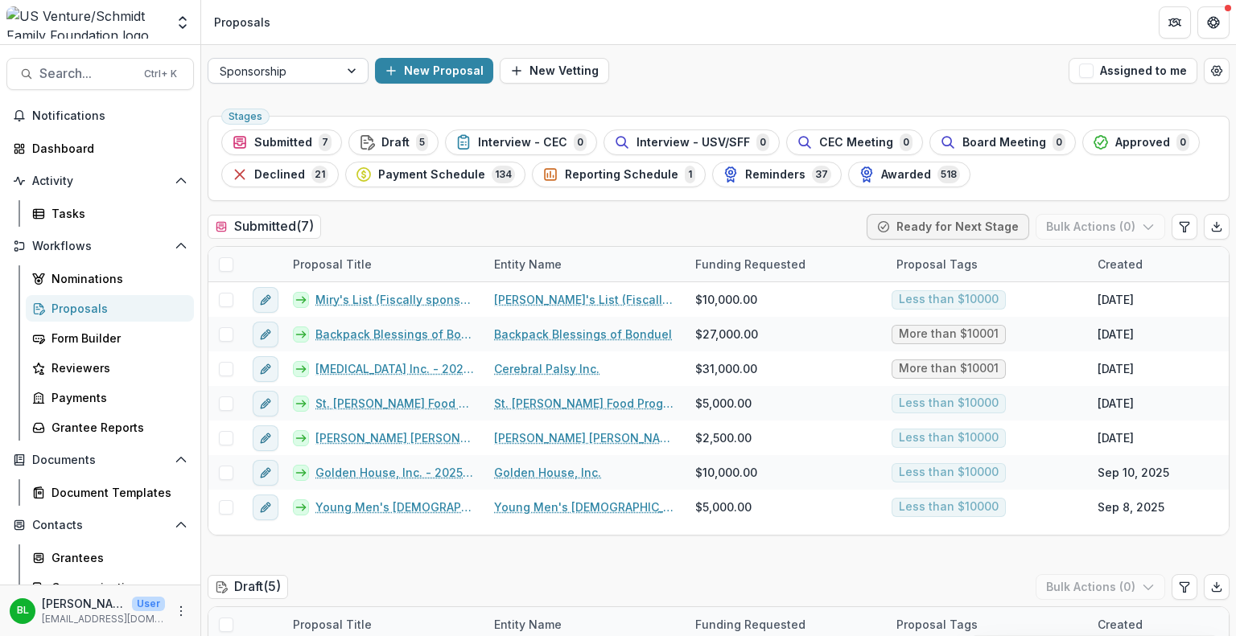
click at [346, 72] on div at bounding box center [353, 71] width 29 height 24
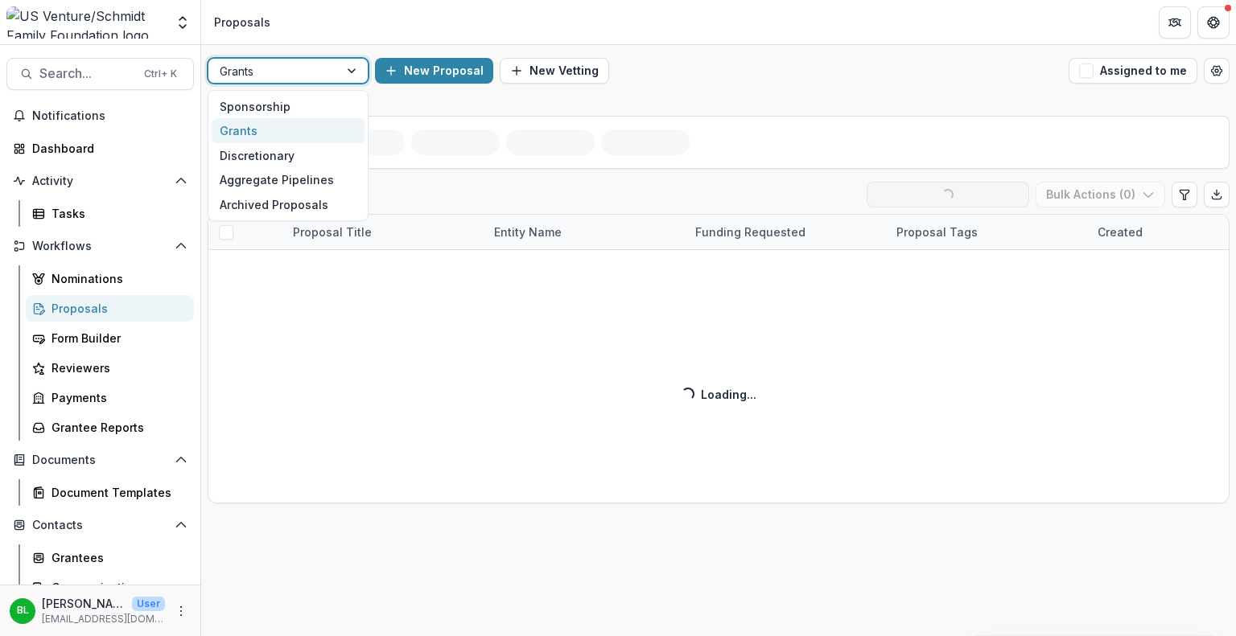
click at [261, 130] on div "Grants" at bounding box center [288, 130] width 153 height 25
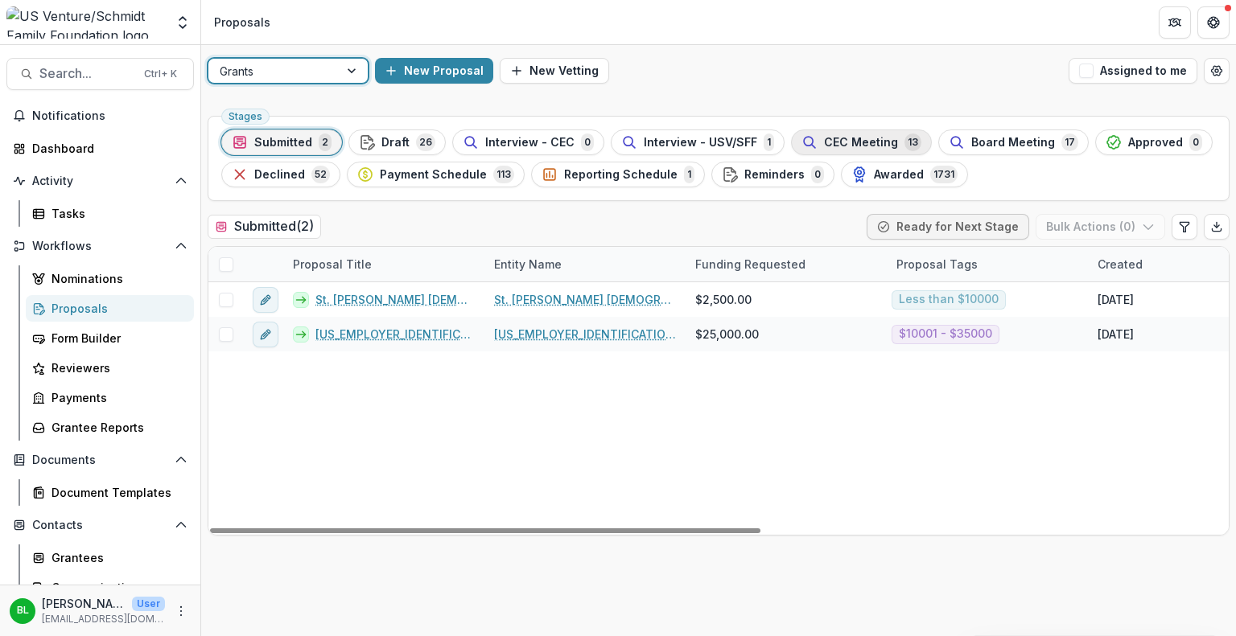
click at [851, 140] on span "CEC Meeting" at bounding box center [861, 143] width 74 height 14
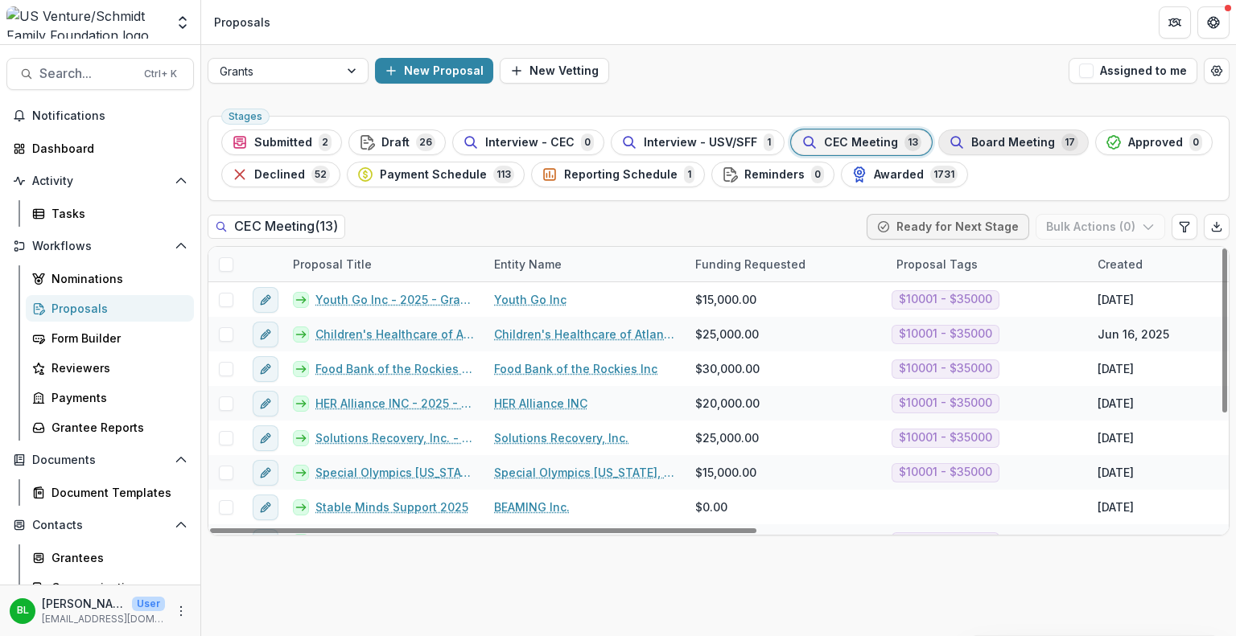
click at [977, 143] on span "Board Meeting" at bounding box center [1013, 143] width 84 height 14
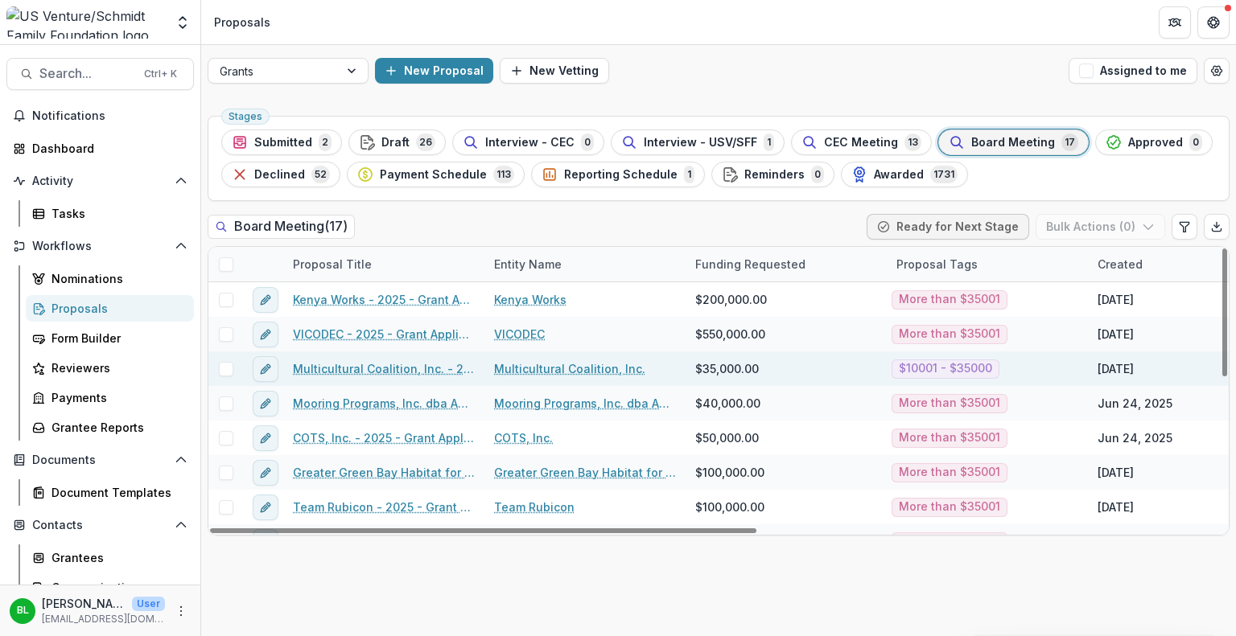
click at [401, 368] on link "Multicultural Coalition, Inc. - 2025 - Grant Application" at bounding box center [384, 368] width 182 height 17
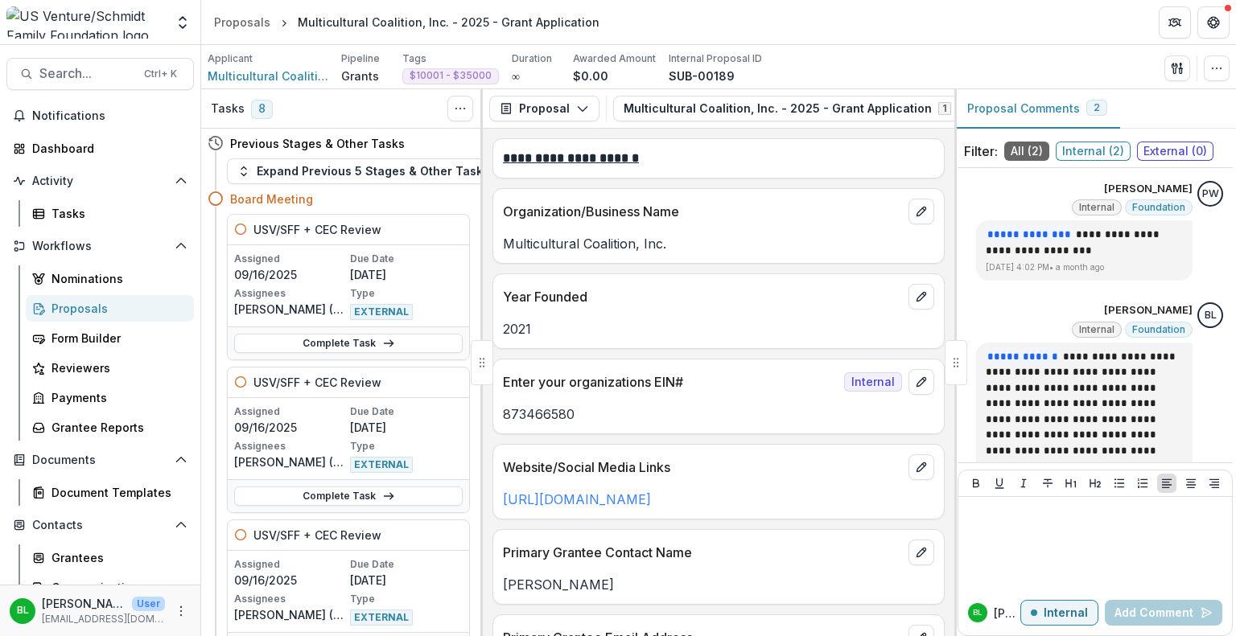
click at [92, 303] on div "Proposals" at bounding box center [116, 308] width 130 height 17
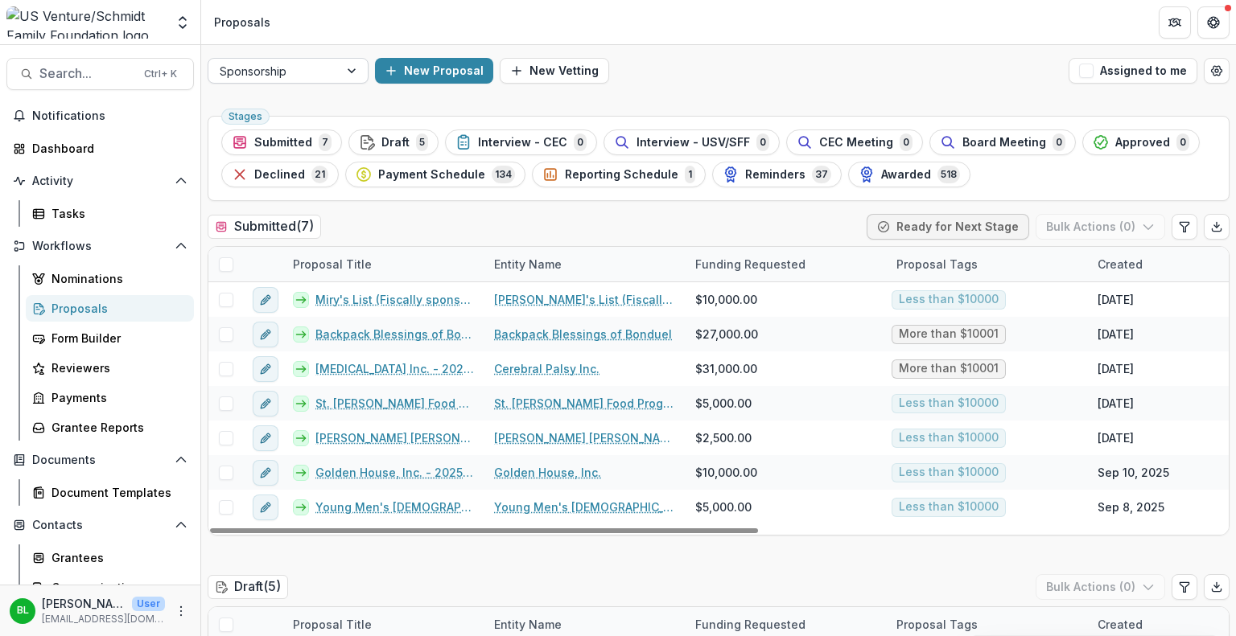
click at [348, 68] on div at bounding box center [353, 71] width 29 height 24
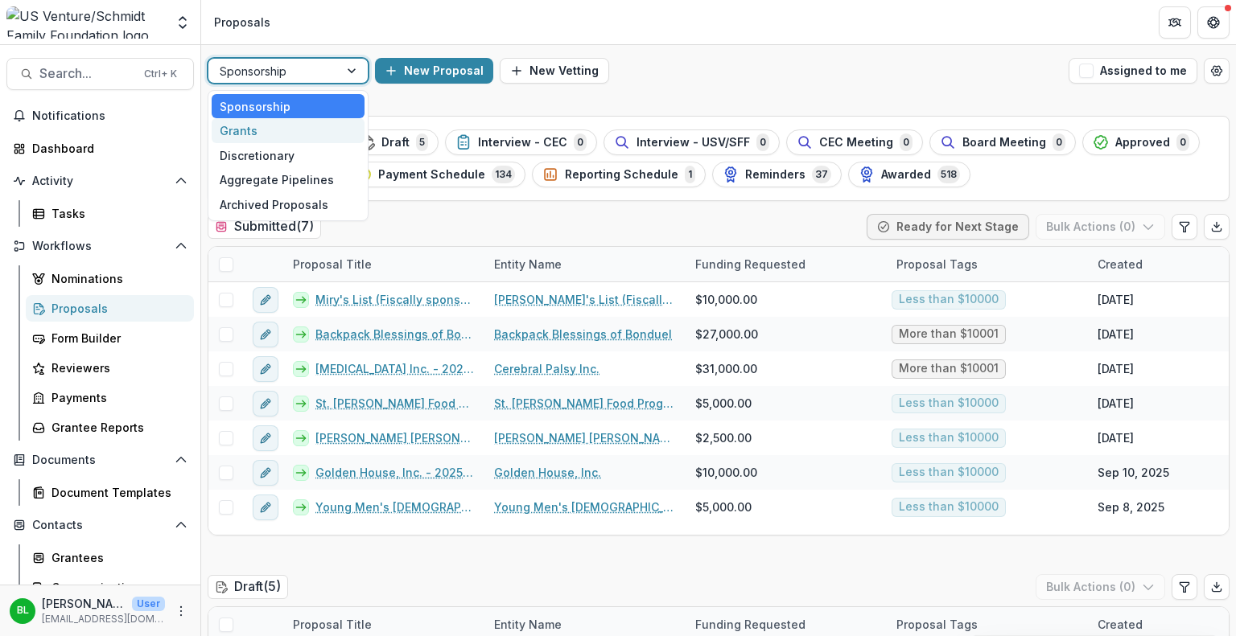
click at [274, 130] on div "Grants" at bounding box center [288, 130] width 153 height 25
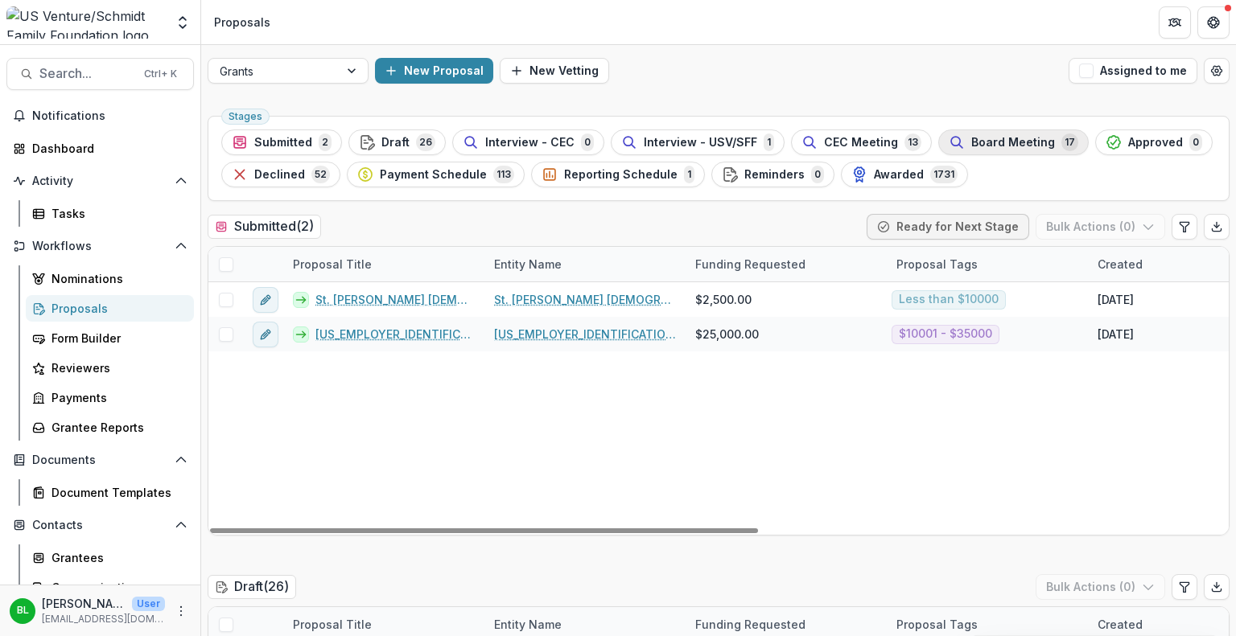
click at [998, 141] on span "Board Meeting" at bounding box center [1013, 143] width 84 height 14
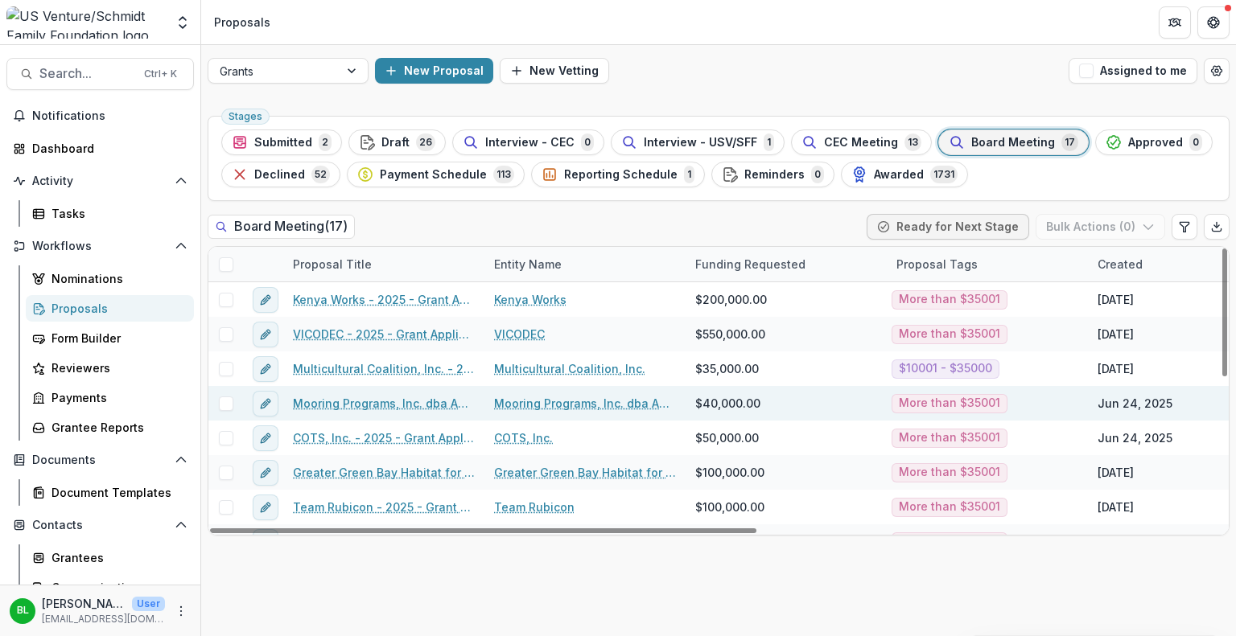
click at [348, 399] on link "Mooring Programs, Inc. dba Apricity - 2025 - Grant Application" at bounding box center [384, 403] width 182 height 17
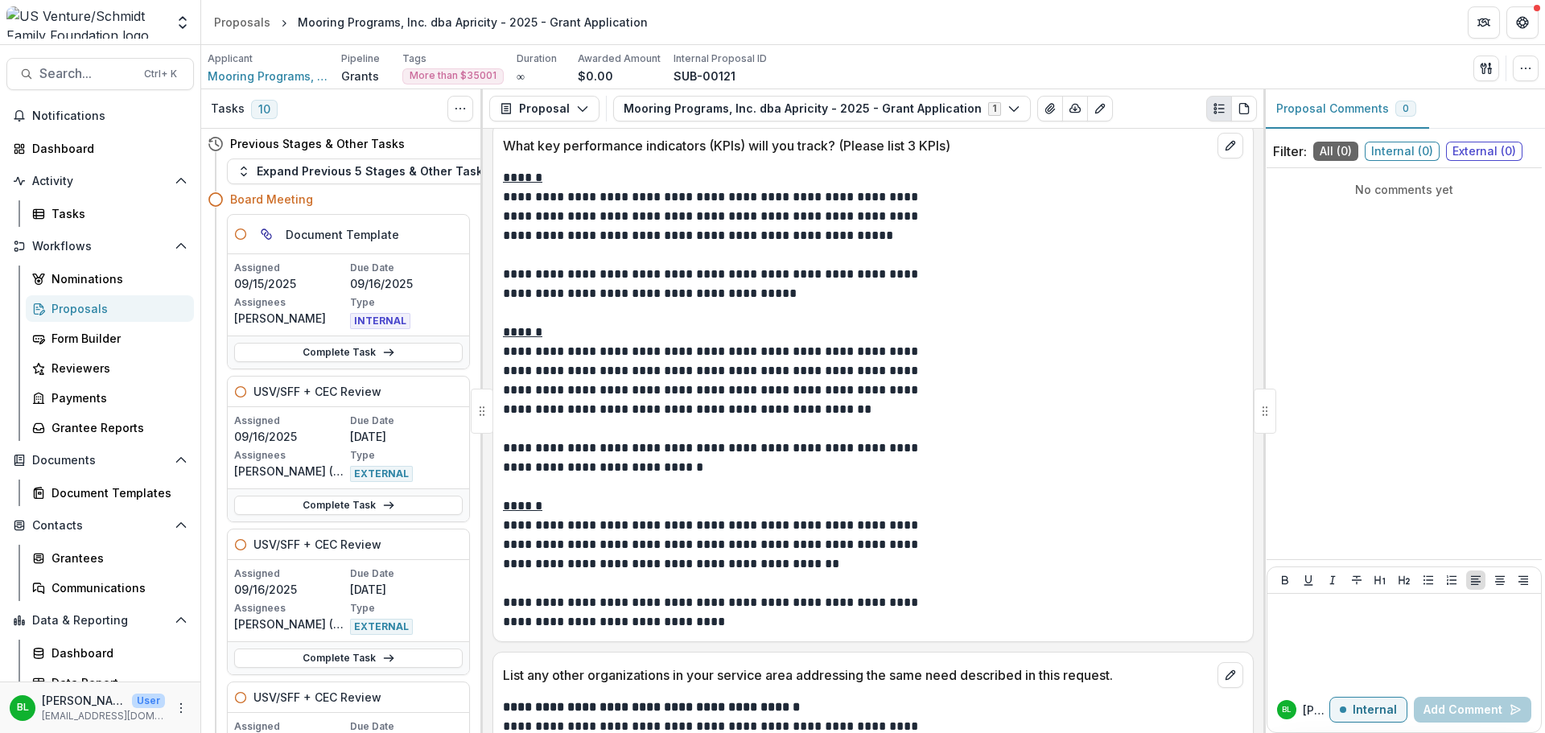
scroll to position [5771, 0]
